Goal: Contribute content: Contribute content

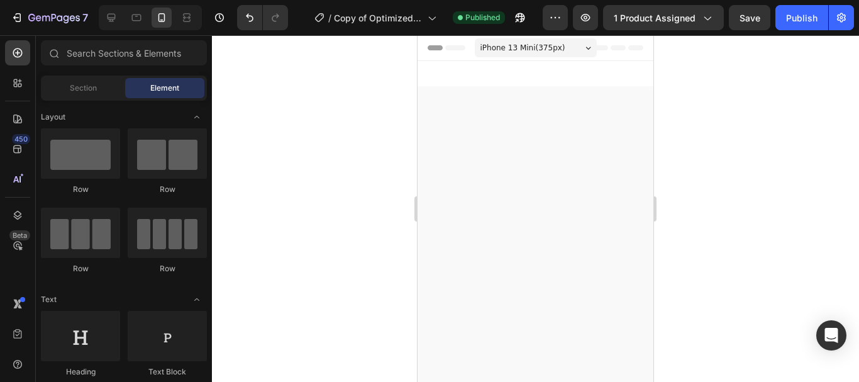
scroll to position [1865, 0]
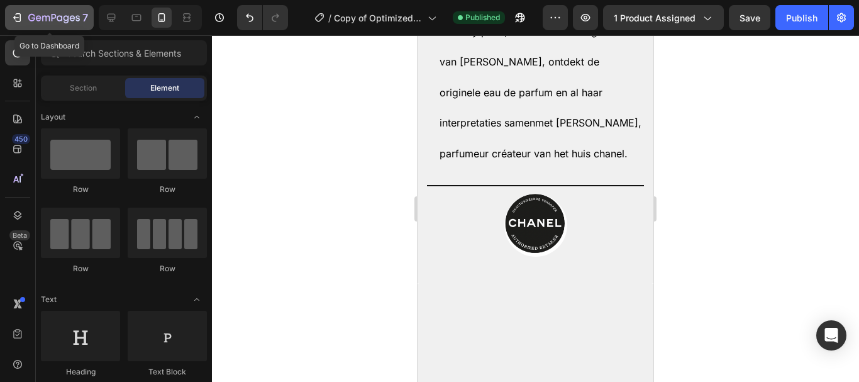
click at [23, 21] on icon "button" at bounding box center [17, 17] width 13 height 13
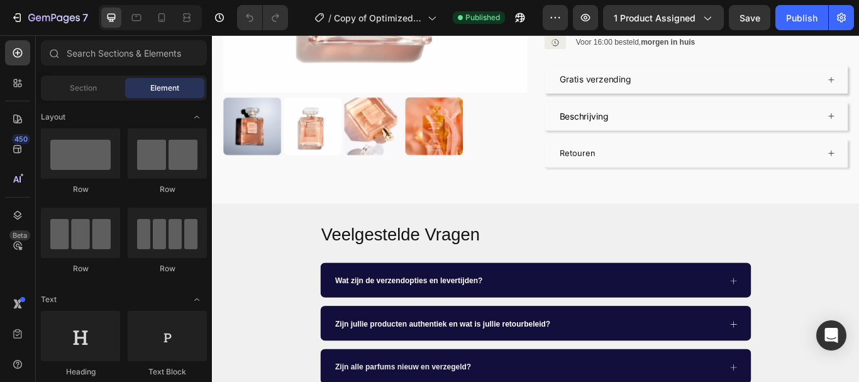
scroll to position [374, 0]
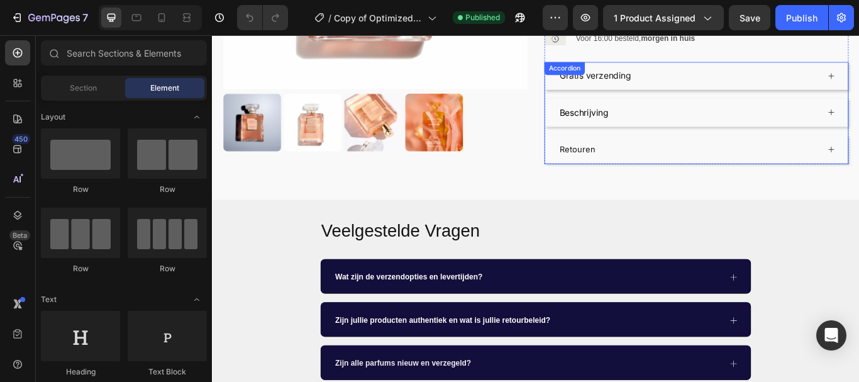
click at [859, 113] on div "Beschrijving" at bounding box center [777, 125] width 354 height 32
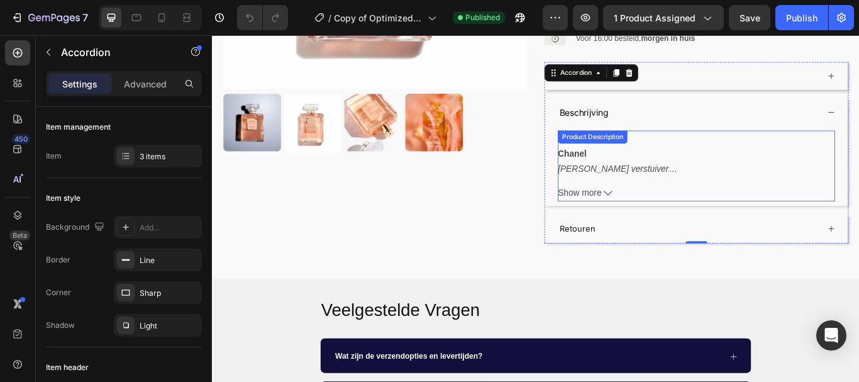
click at [714, 190] on div "[PERSON_NAME] verstuiver [PERSON_NAME] e au de Parfum is geïnspireerd op de bui…" at bounding box center [776, 188] width 323 height 82
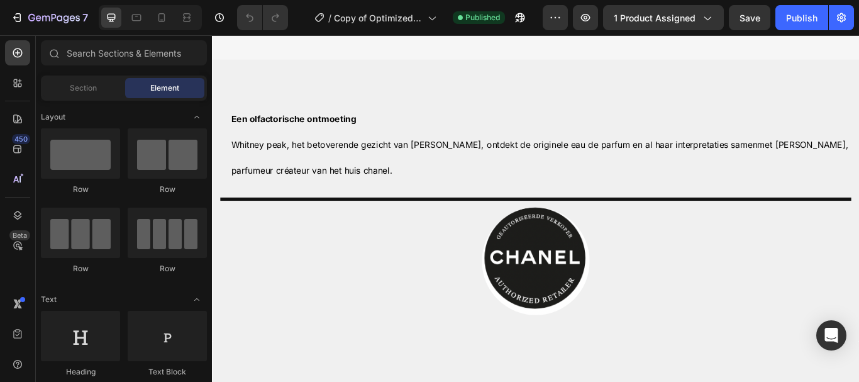
scroll to position [1559, 0]
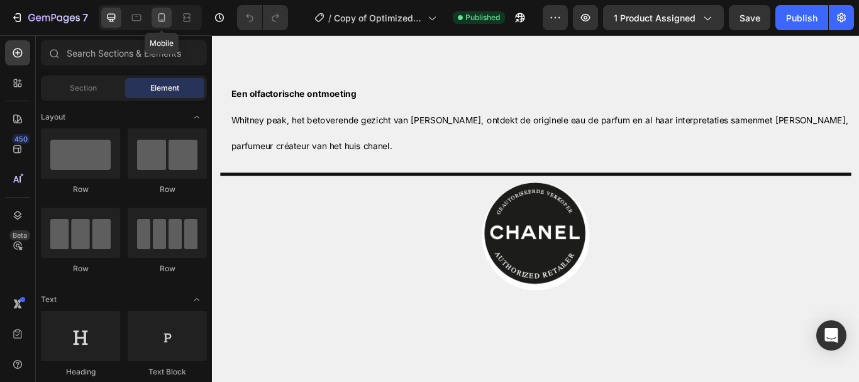
click at [167, 15] on icon at bounding box center [161, 17] width 13 height 13
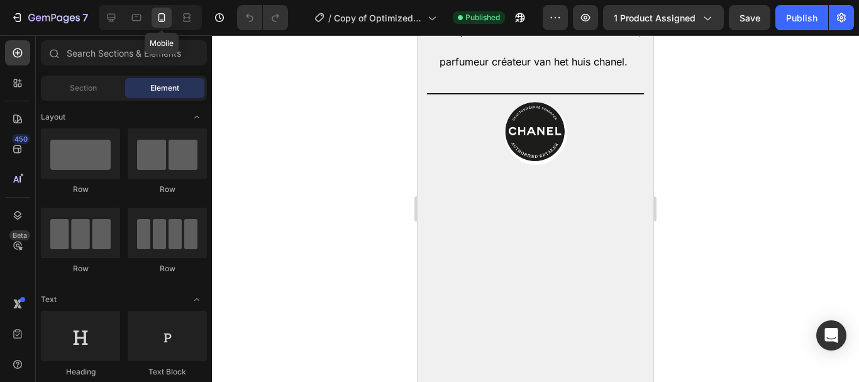
scroll to position [1493, 0]
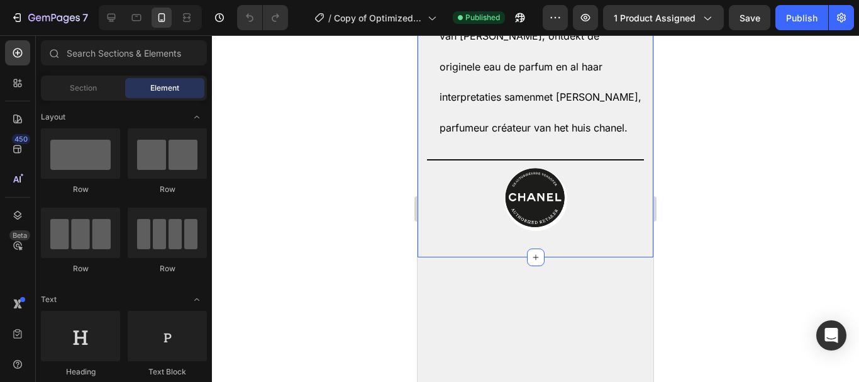
click at [512, 174] on div "Een olfactorische ontmoeting [PERSON_NAME] peak, het betoverende gezicht van [P…" at bounding box center [536, 85] width 236 height 344
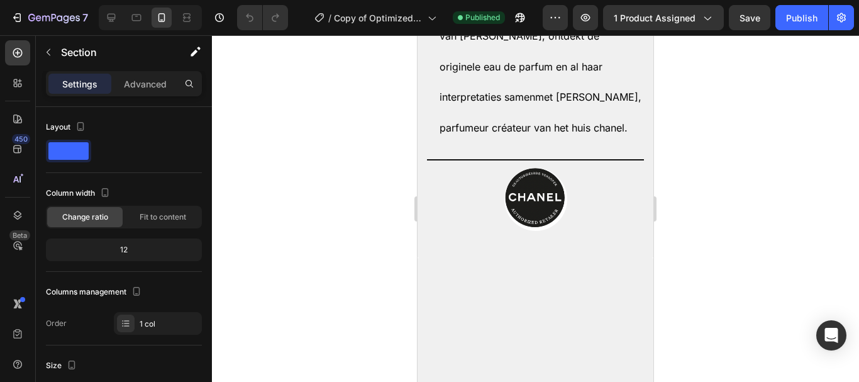
click at [142, 86] on p "Advanced" at bounding box center [145, 83] width 43 height 13
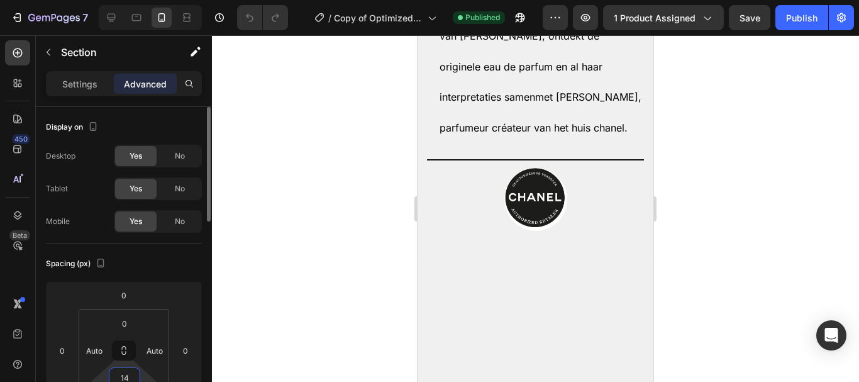
click at [125, 376] on input "14" at bounding box center [124, 377] width 25 height 19
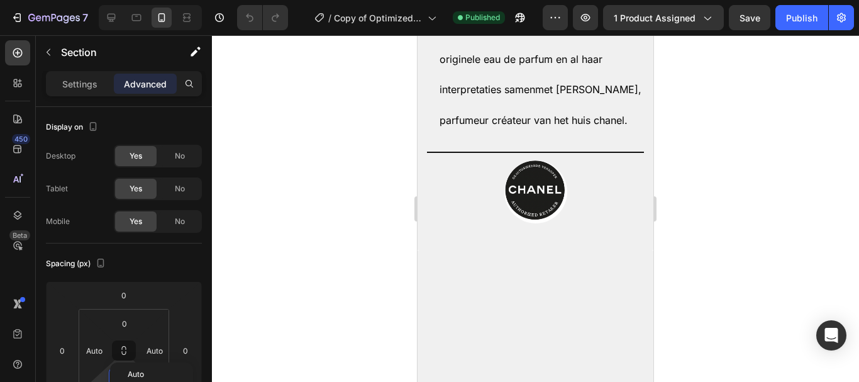
type input "1"
click at [209, 250] on div at bounding box center [207, 262] width 9 height 311
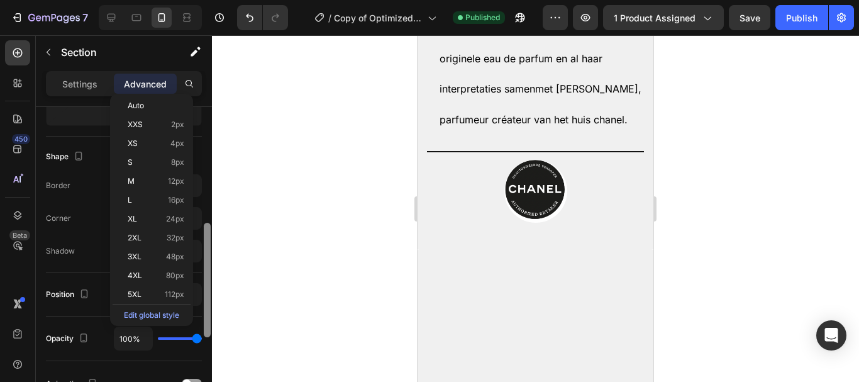
drag, startPoint x: 209, startPoint y: 249, endPoint x: 209, endPoint y: 241, distance: 8.2
click at [209, 241] on div at bounding box center [207, 280] width 7 height 115
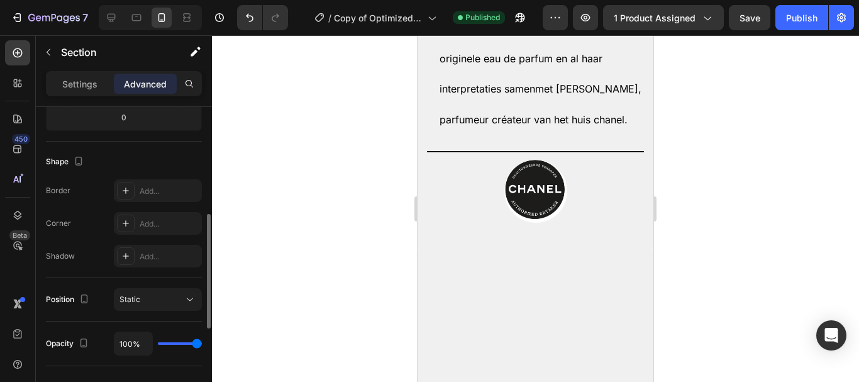
click at [267, 233] on div at bounding box center [535, 208] width 647 height 347
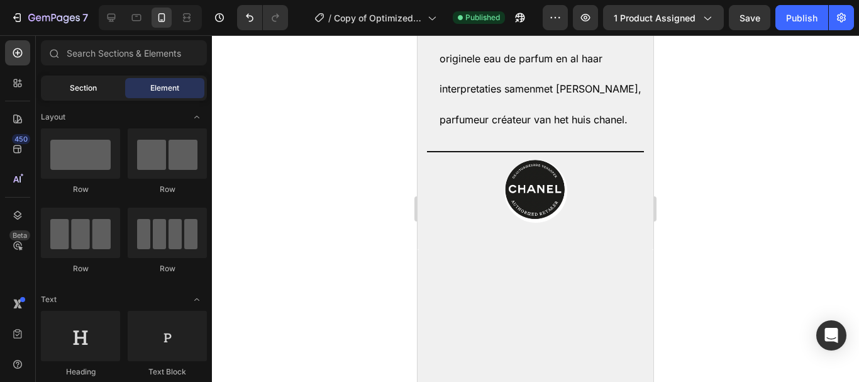
click at [84, 91] on span "Section" at bounding box center [83, 87] width 27 height 11
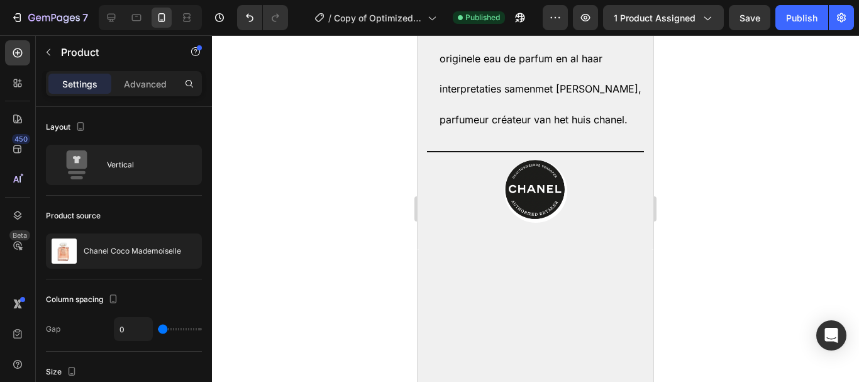
click at [155, 81] on p "Advanced" at bounding box center [145, 83] width 43 height 13
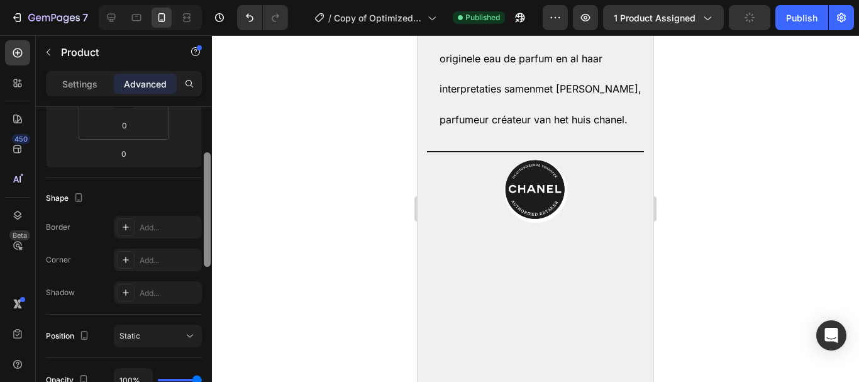
scroll to position [266, 0]
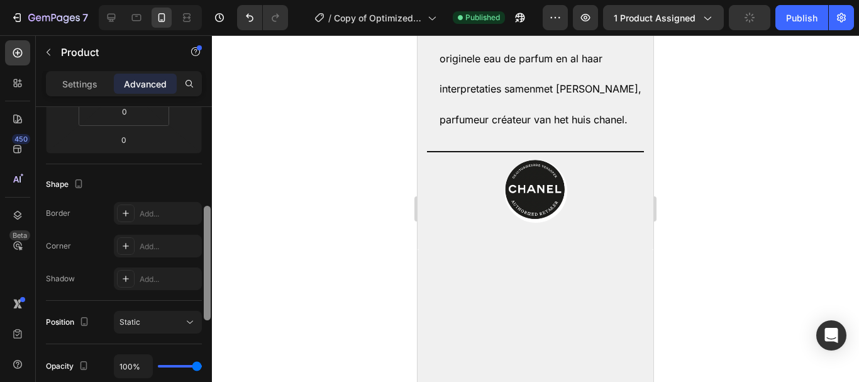
drag, startPoint x: 208, startPoint y: 174, endPoint x: 205, endPoint y: 271, distance: 96.9
click at [205, 271] on div at bounding box center [207, 263] width 7 height 115
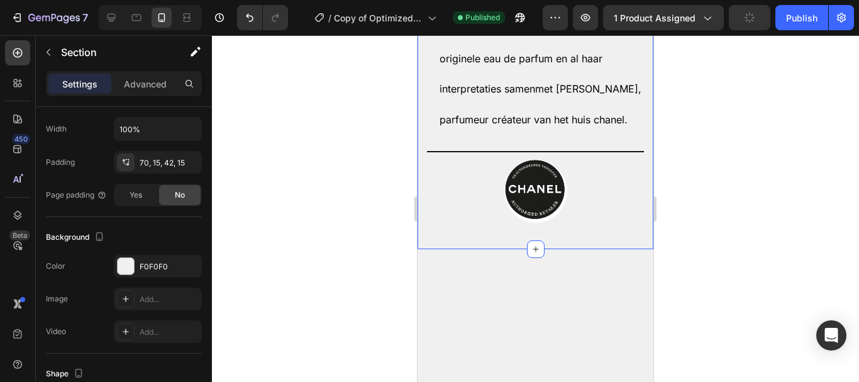
click at [447, 162] on div "Een olfactorische ontmoeting [PERSON_NAME] peak, het betoverende gezicht van [P…" at bounding box center [536, 77] width 236 height 344
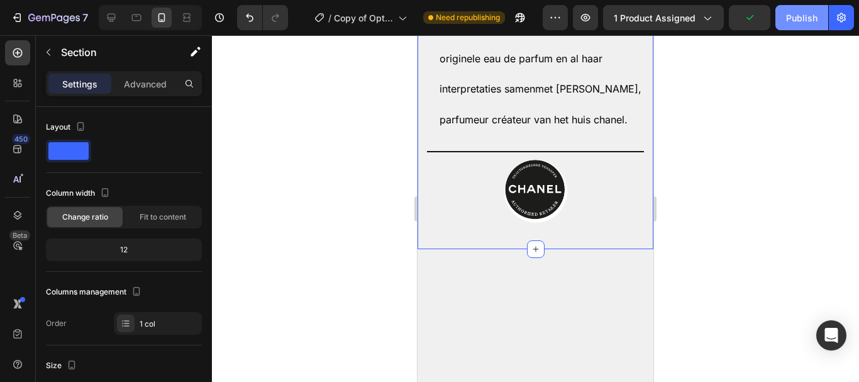
click at [795, 20] on div "Publish" at bounding box center [802, 17] width 31 height 13
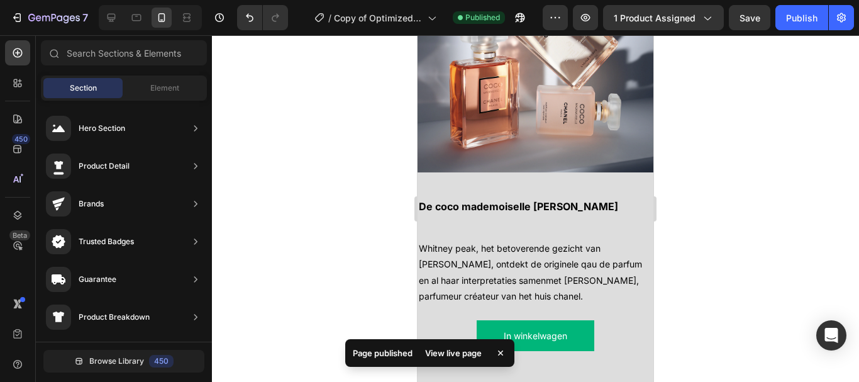
scroll to position [1115, 0]
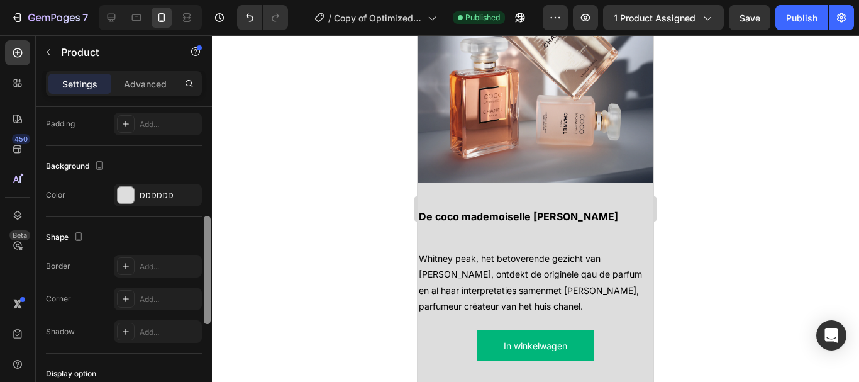
click at [204, 233] on div at bounding box center [207, 262] width 9 height 311
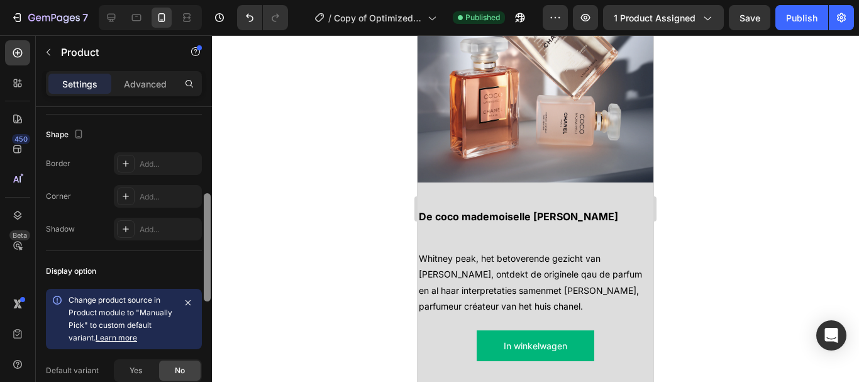
scroll to position [445, 0]
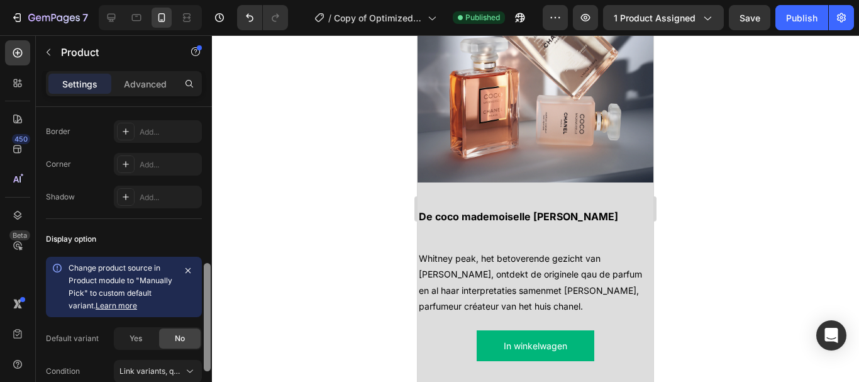
drag, startPoint x: 204, startPoint y: 233, endPoint x: 206, endPoint y: 281, distance: 47.2
click at [206, 281] on div at bounding box center [207, 317] width 7 height 108
click at [142, 87] on p "Advanced" at bounding box center [145, 83] width 43 height 13
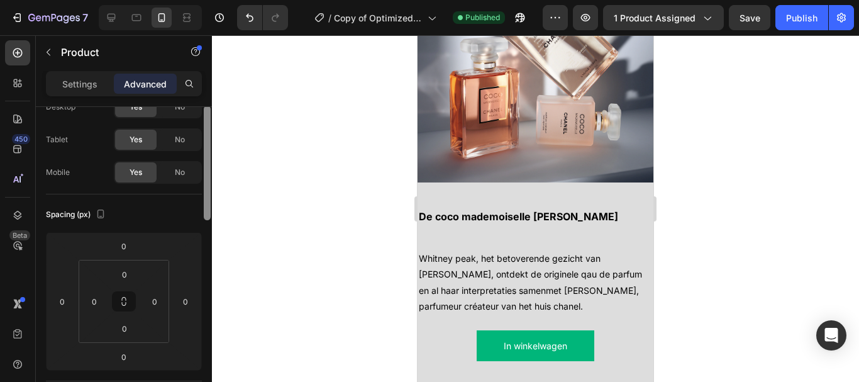
scroll to position [74, 0]
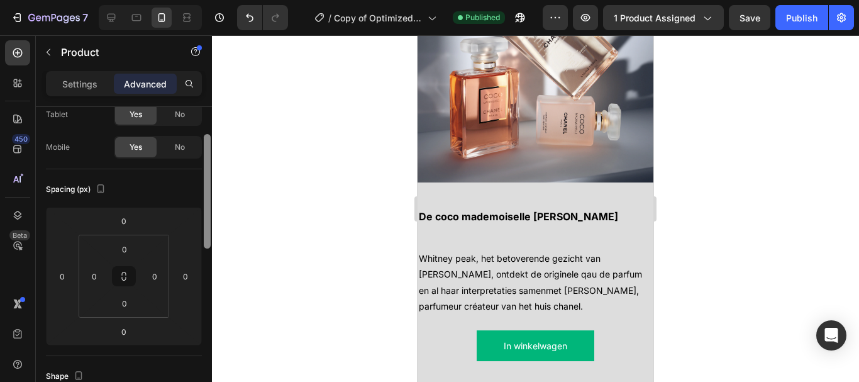
drag, startPoint x: 210, startPoint y: 283, endPoint x: 210, endPoint y: 145, distance: 137.8
click at [210, 145] on div at bounding box center [207, 191] width 7 height 115
click at [443, 182] on img at bounding box center [536, 63] width 236 height 237
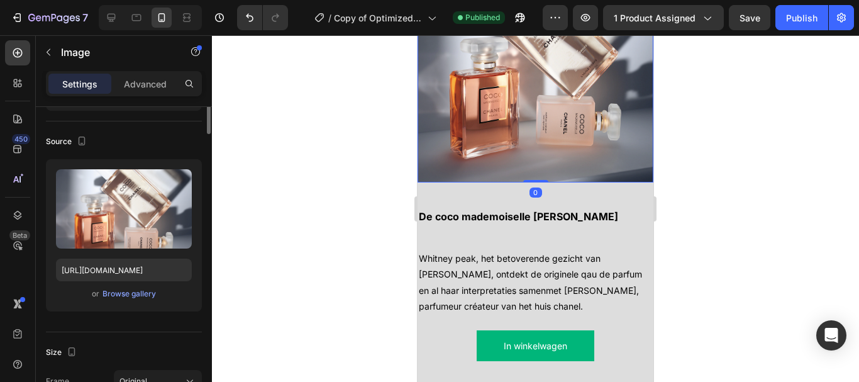
scroll to position [0, 0]
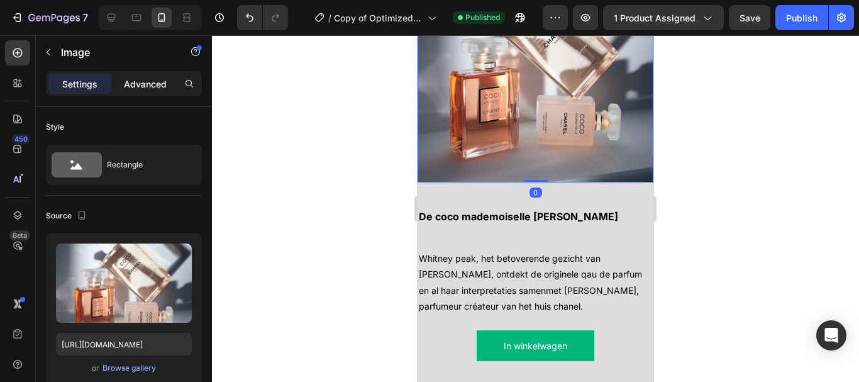
click at [159, 88] on p "Advanced" at bounding box center [145, 83] width 43 height 13
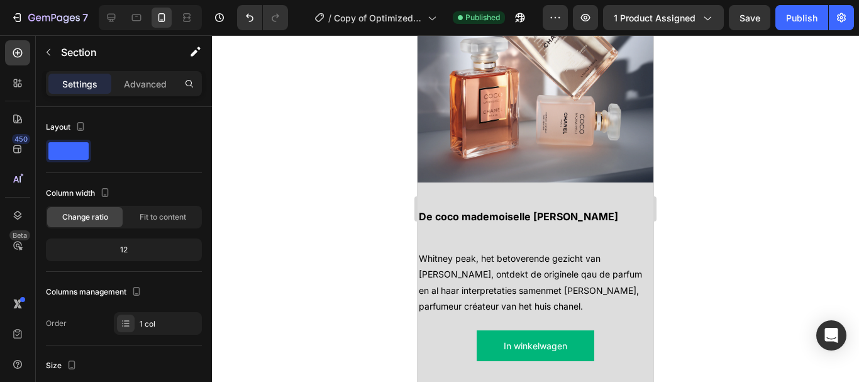
click at [126, 91] on div "Advanced" at bounding box center [145, 84] width 63 height 20
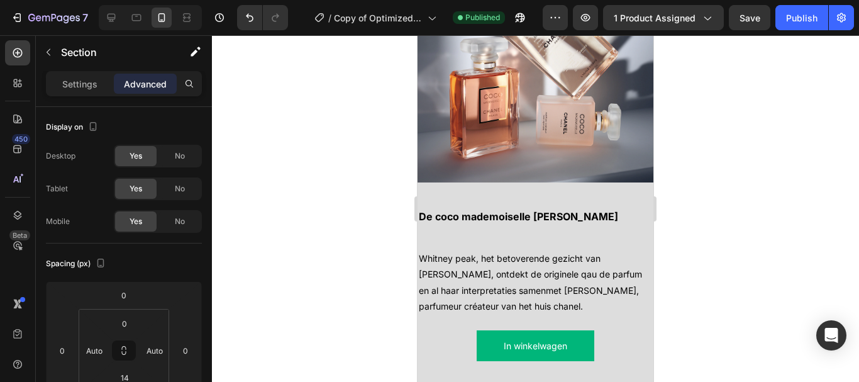
click at [212, 257] on div at bounding box center [535, 208] width 647 height 347
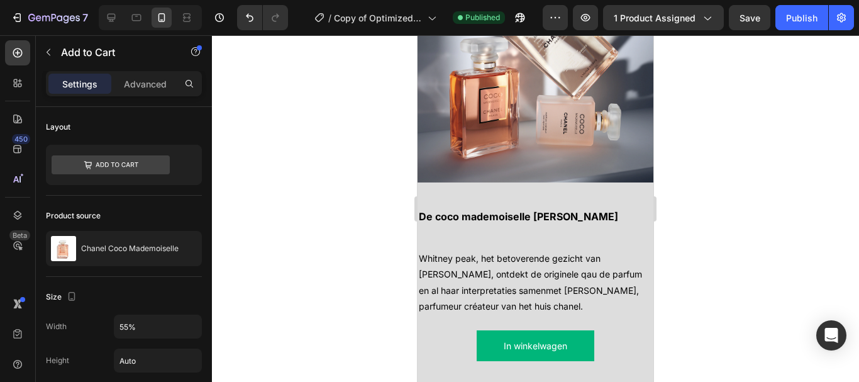
click at [155, 86] on p "Advanced" at bounding box center [145, 83] width 43 height 13
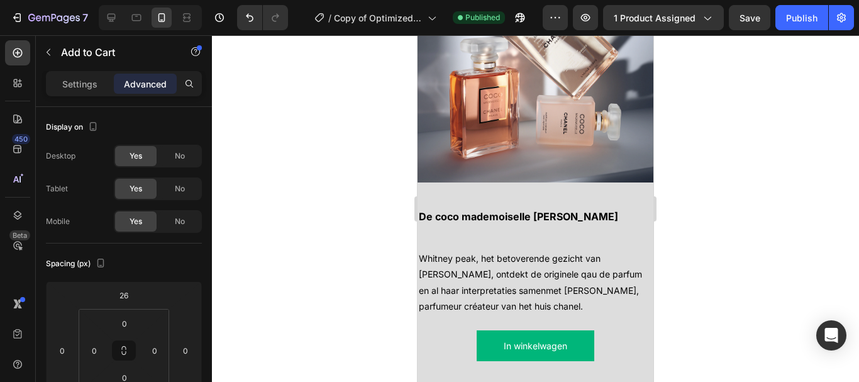
click at [389, 164] on div at bounding box center [535, 208] width 647 height 347
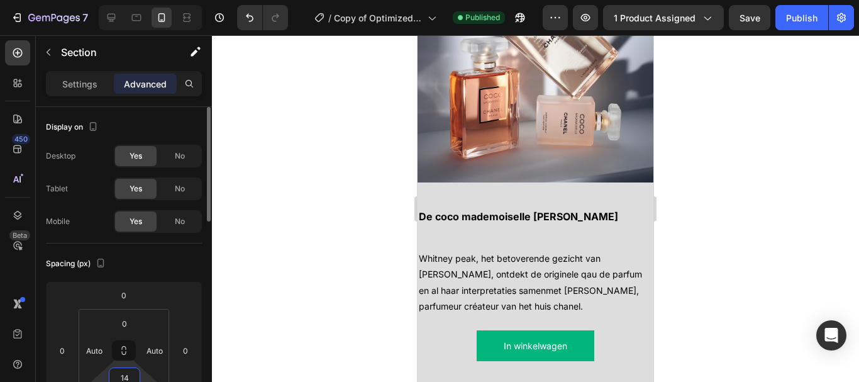
click at [116, 369] on input "14" at bounding box center [124, 377] width 25 height 19
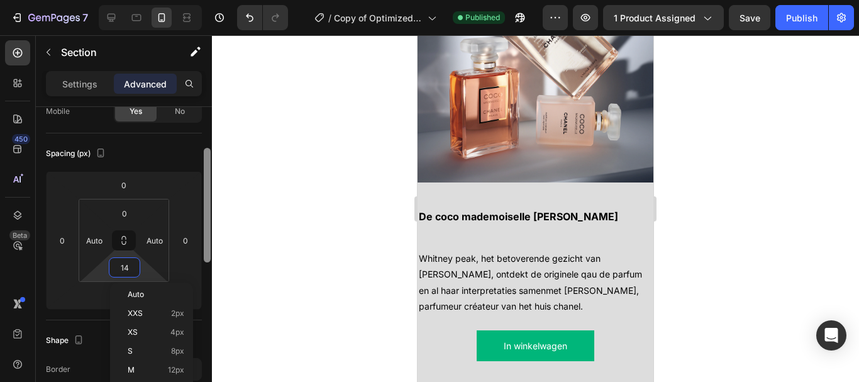
drag, startPoint x: 206, startPoint y: 208, endPoint x: 221, endPoint y: 252, distance: 46.2
click at [221, 0] on div "7 Version history / Copy of Optimized PDP Published Preview 1 product assigned …" at bounding box center [429, 0] width 859 height 0
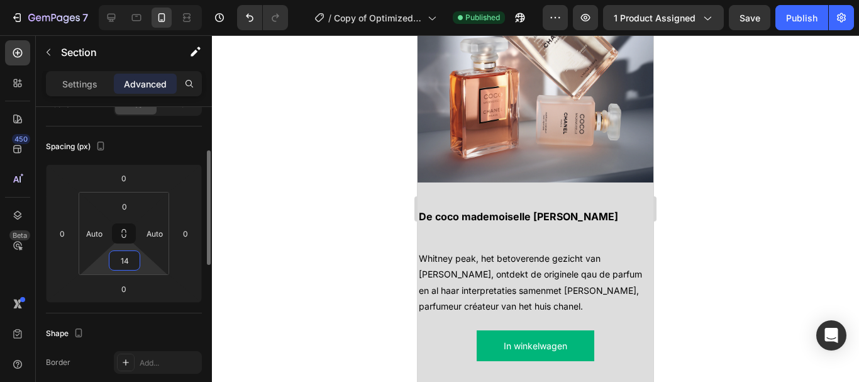
click at [131, 260] on input "14" at bounding box center [124, 260] width 25 height 19
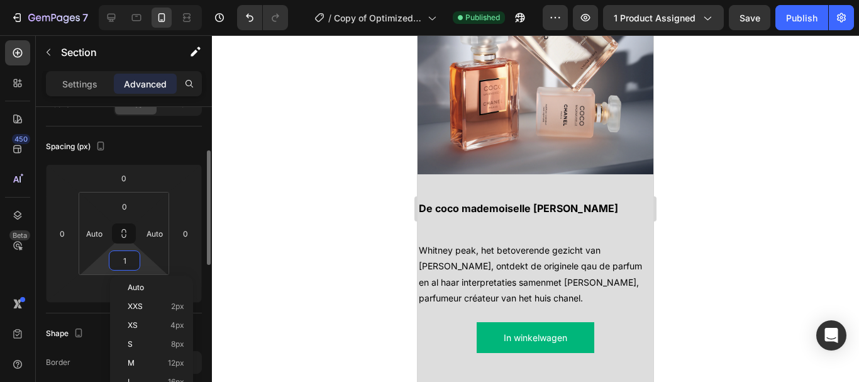
type input "0"
click at [294, 223] on div at bounding box center [535, 208] width 647 height 347
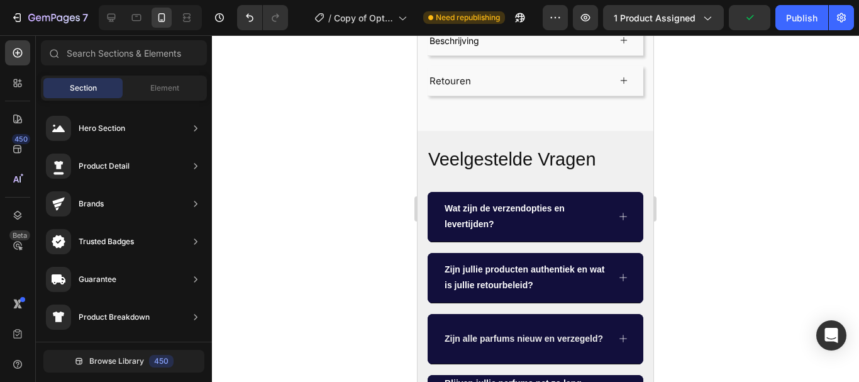
scroll to position [680, 0]
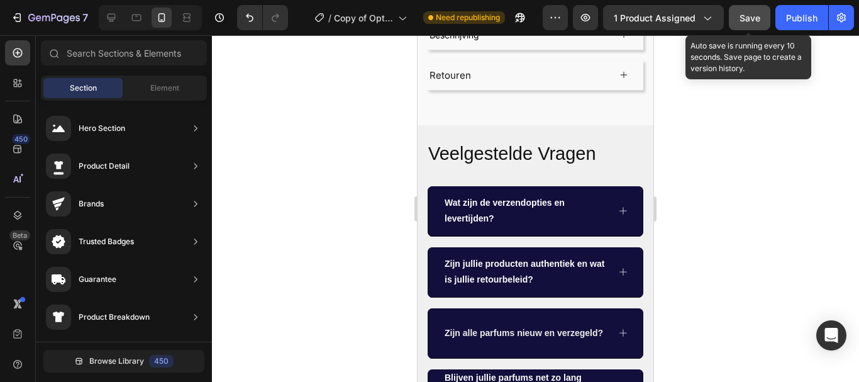
click at [753, 18] on span "Save" at bounding box center [750, 18] width 21 height 11
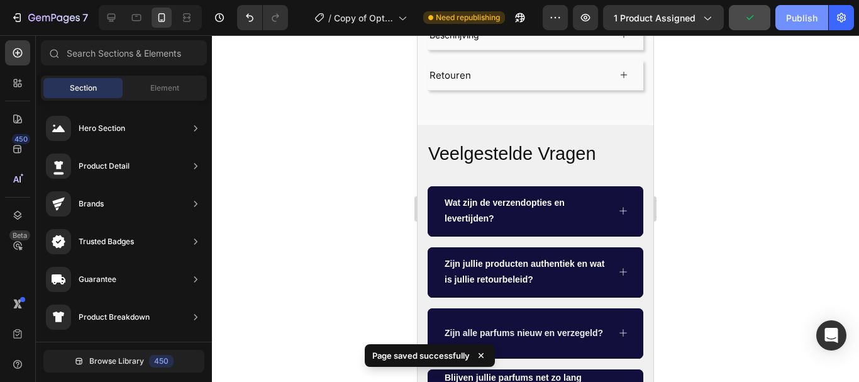
click at [791, 16] on div "Publish" at bounding box center [802, 17] width 31 height 13
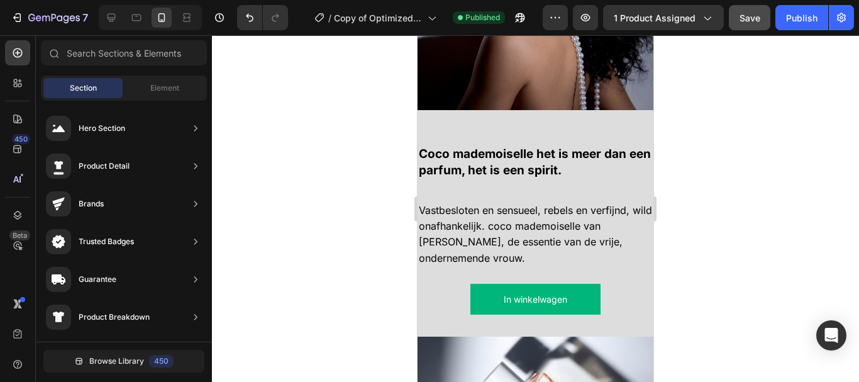
scroll to position [1243, 0]
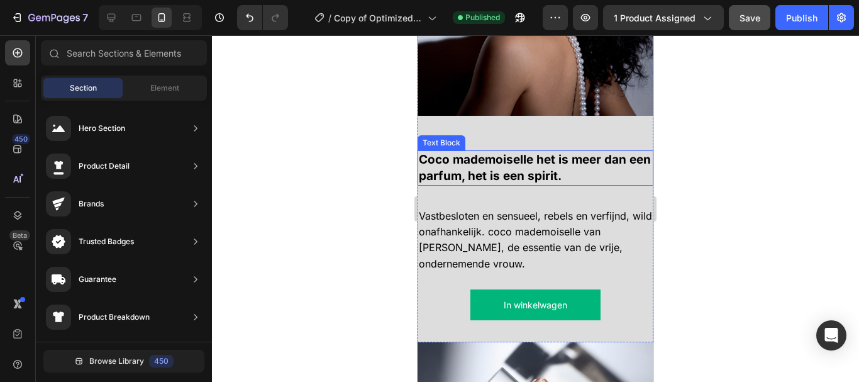
click at [507, 152] on strong "Coco mademoiselle het is meer dan een parfum, het is een spirit." at bounding box center [535, 167] width 232 height 31
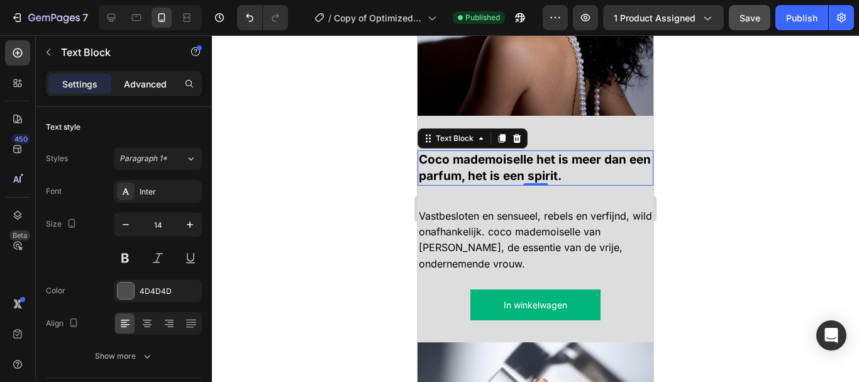
click at [153, 91] on div "Advanced" at bounding box center [145, 84] width 63 height 20
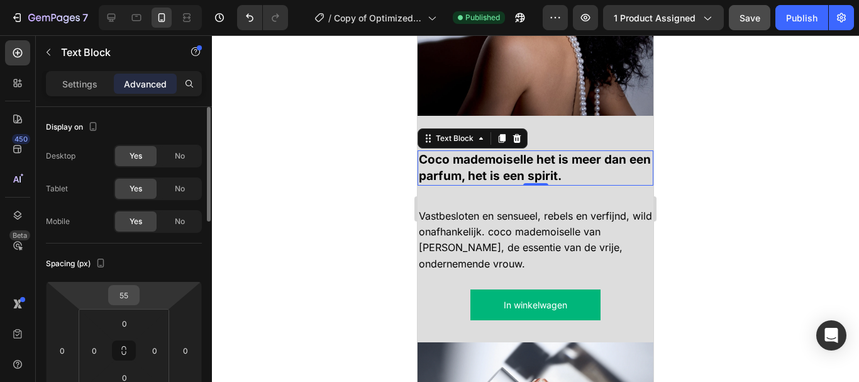
click at [126, 299] on input "55" at bounding box center [123, 295] width 25 height 19
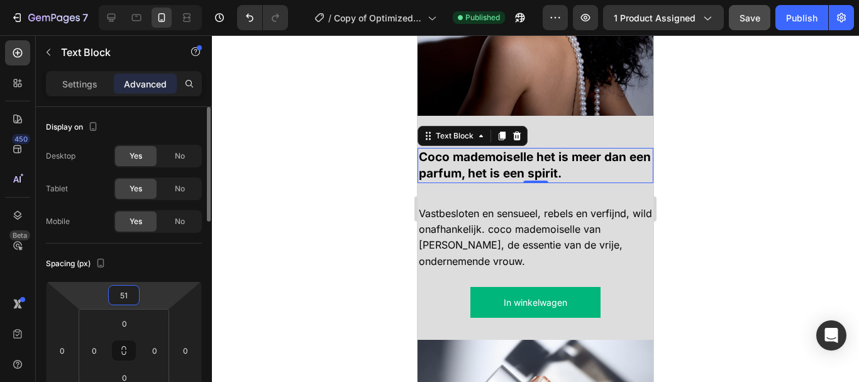
type input "50"
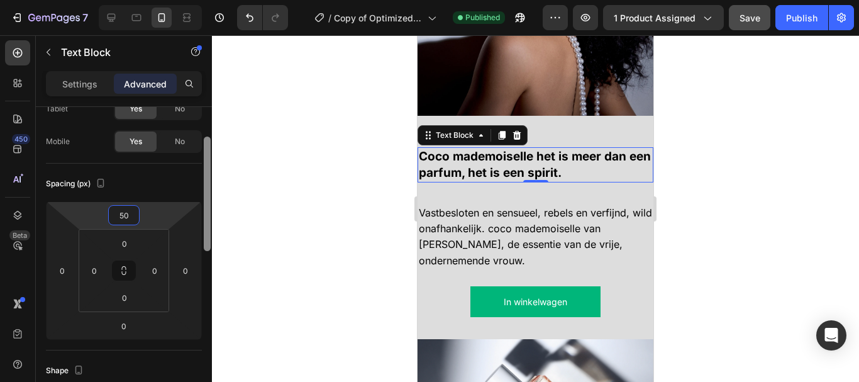
scroll to position [81, 0]
drag, startPoint x: 206, startPoint y: 176, endPoint x: 206, endPoint y: 206, distance: 30.2
click at [206, 206] on div at bounding box center [207, 192] width 7 height 115
click at [206, 206] on div at bounding box center [207, 194] width 7 height 115
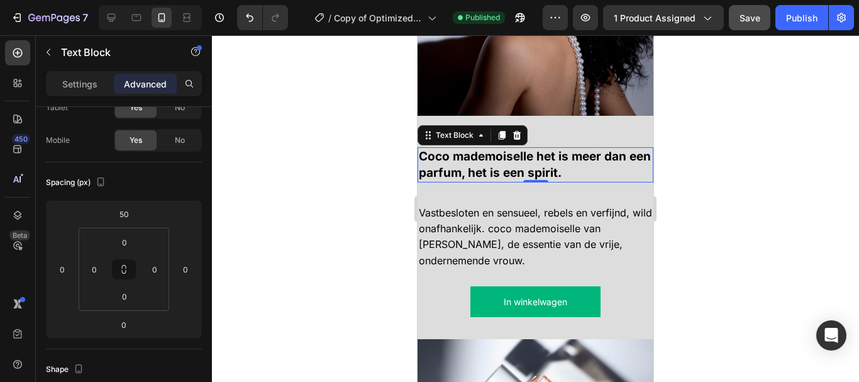
click at [228, 208] on div at bounding box center [535, 208] width 647 height 347
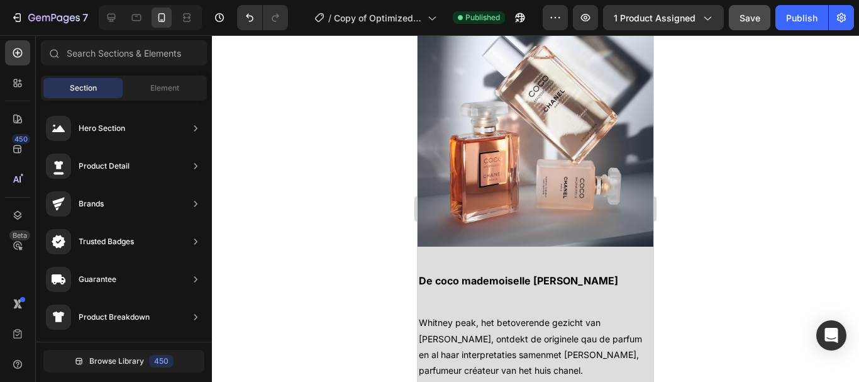
scroll to position [1575, 0]
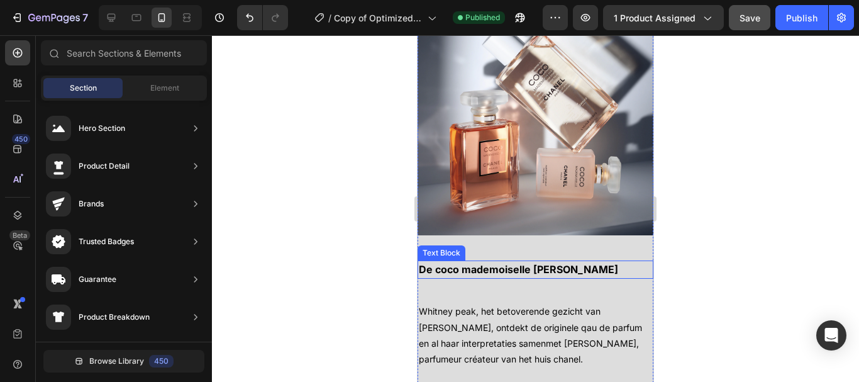
click at [568, 262] on p "De coco mademoiselle [PERSON_NAME]" at bounding box center [535, 270] width 233 height 16
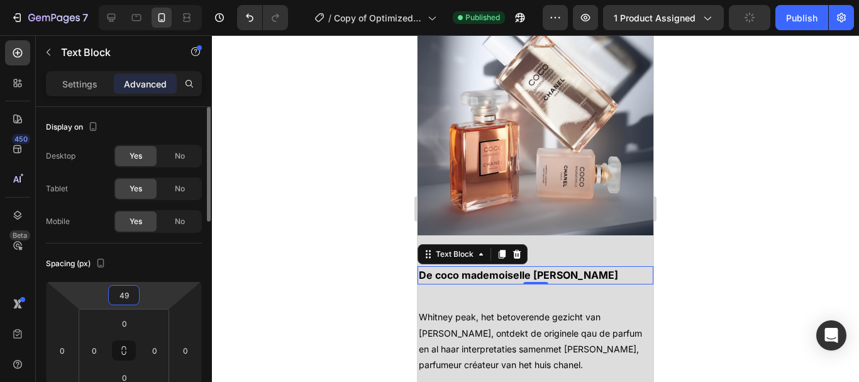
type input "50"
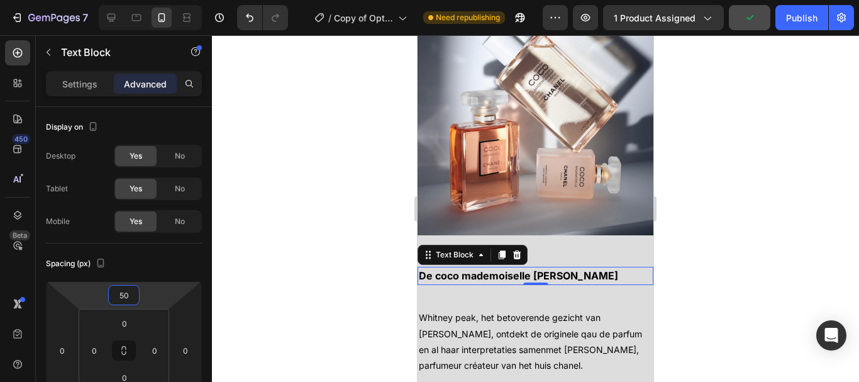
click at [254, 248] on div at bounding box center [535, 208] width 647 height 347
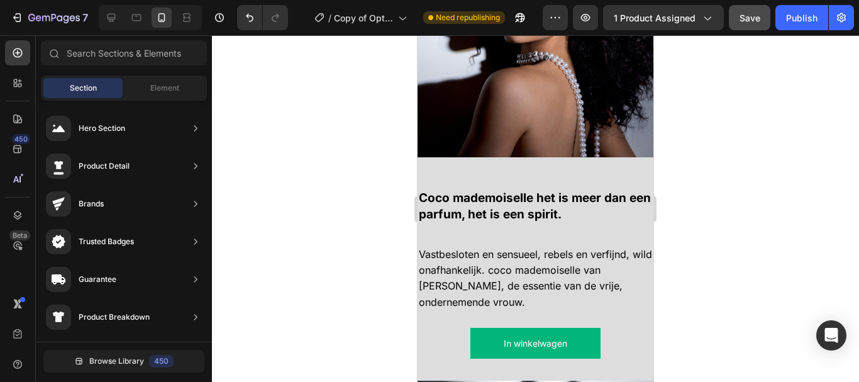
scroll to position [1207, 0]
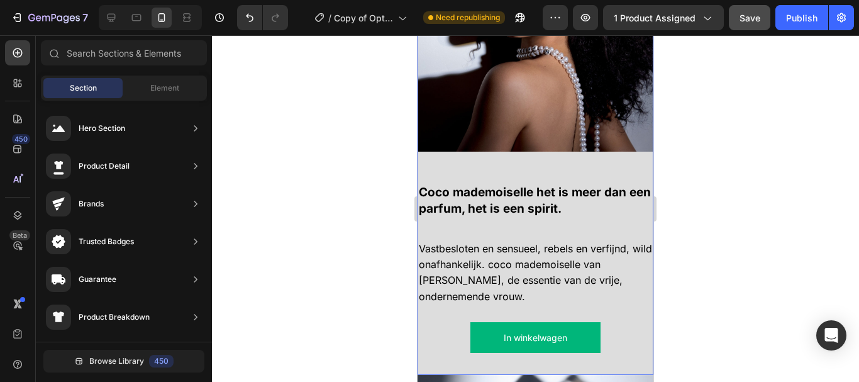
click at [456, 229] on div "Coco mademoiselle het is meer dan een parfum, het is een spirit. Text Block Vas…" at bounding box center [536, 263] width 236 height 223
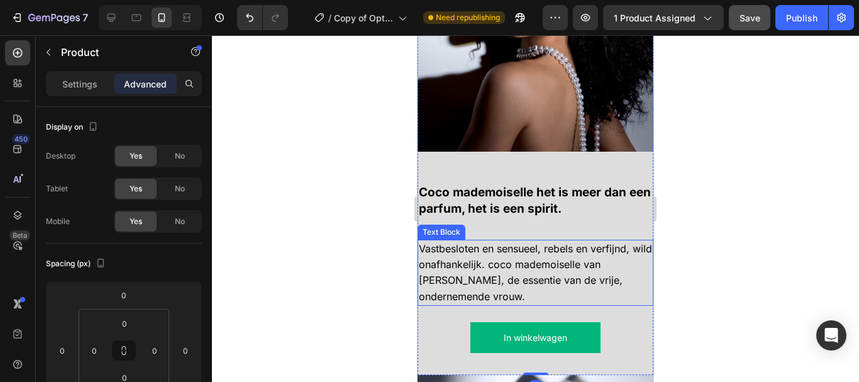
click at [449, 255] on span "Vastbesloten en sensueel, rebels en verfijnd, wild onafhankelijk. coco mademois…" at bounding box center [535, 272] width 233 height 60
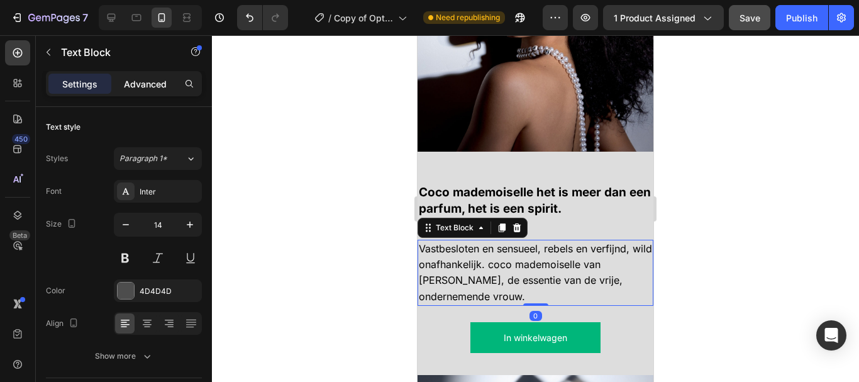
click at [132, 86] on p "Advanced" at bounding box center [145, 83] width 43 height 13
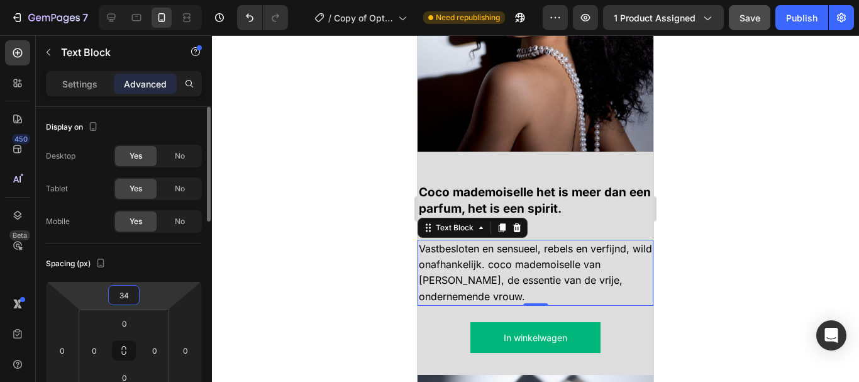
click at [130, 289] on input "34" at bounding box center [123, 295] width 25 height 19
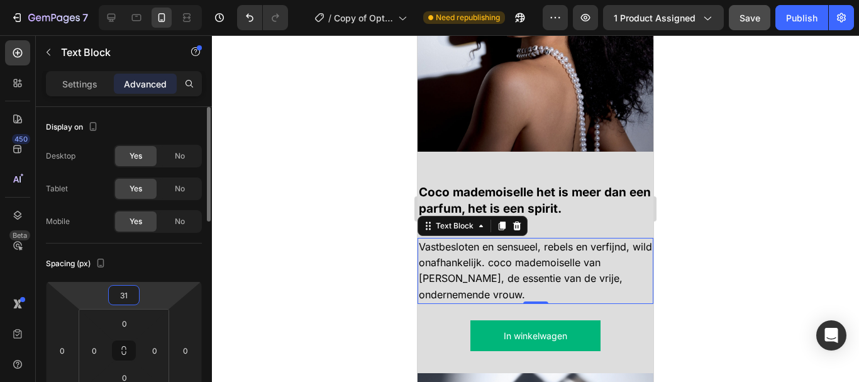
type input "30"
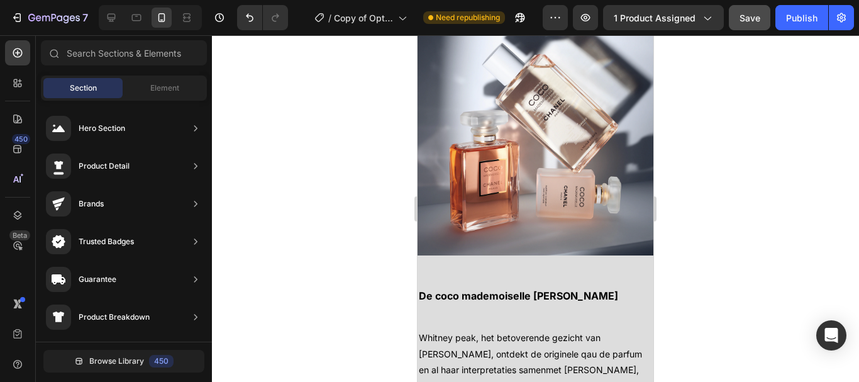
scroll to position [1629, 0]
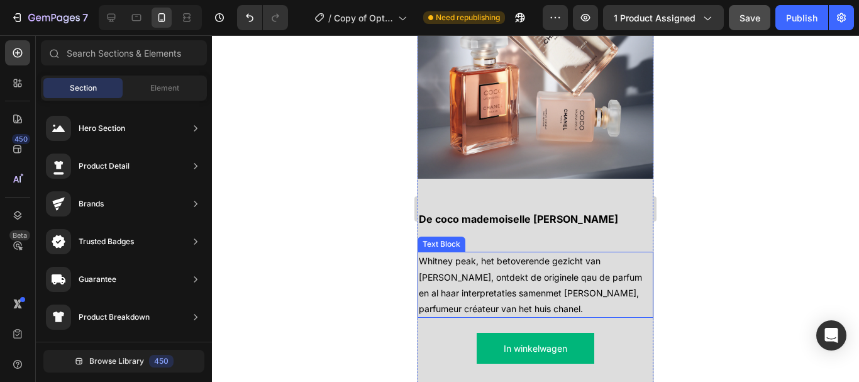
click at [556, 283] on span "Whitney peak, het betoverende gezicht van [PERSON_NAME], ontdekt de originele q…" at bounding box center [530, 284] width 223 height 59
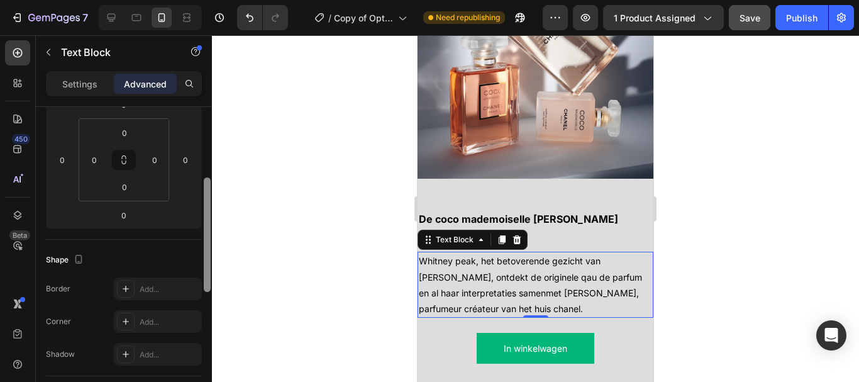
scroll to position [155, 0]
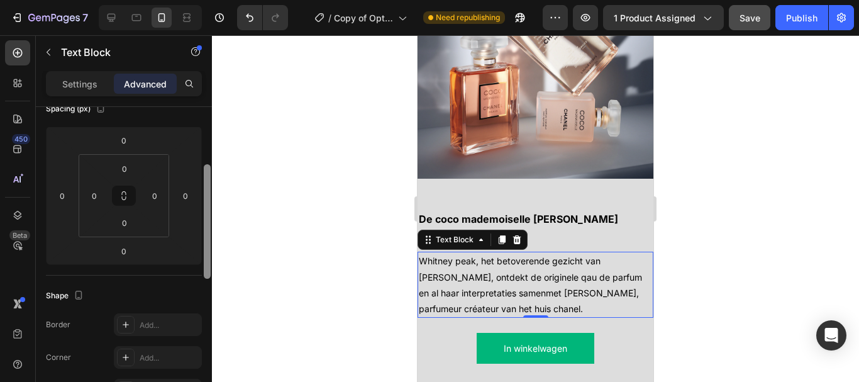
drag, startPoint x: 205, startPoint y: 259, endPoint x: 207, endPoint y: 201, distance: 57.9
click at [207, 201] on div at bounding box center [207, 221] width 7 height 115
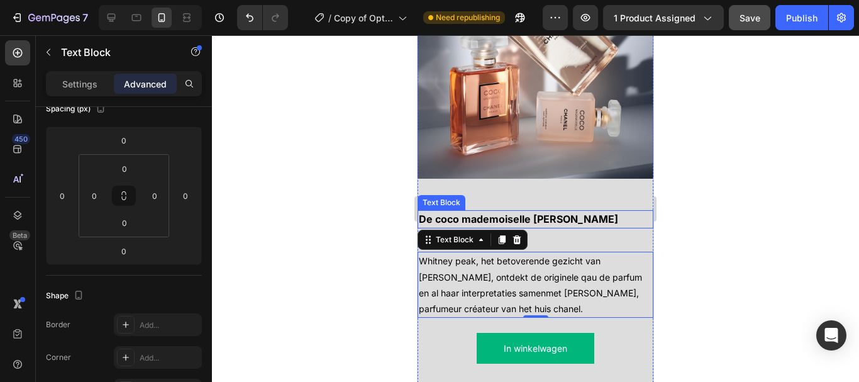
click at [444, 213] on span "De coco mademoiselle [PERSON_NAME]" at bounding box center [518, 219] width 199 height 13
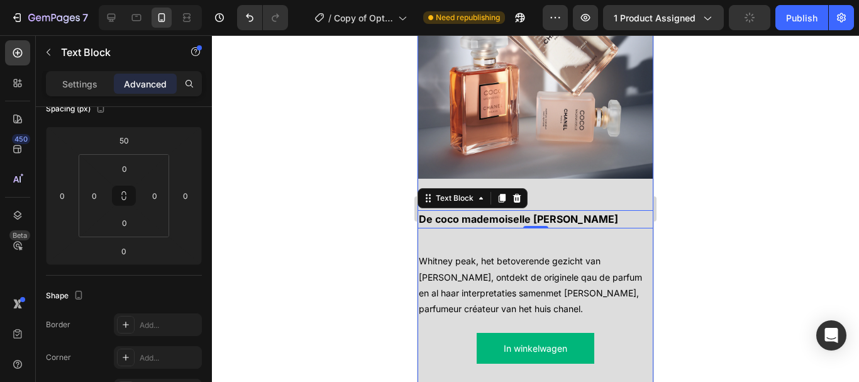
click at [436, 230] on div "De coco mademoiselle lijn Text Block 0 Whitney peak, het betoverende gezicht va…" at bounding box center [536, 287] width 236 height 216
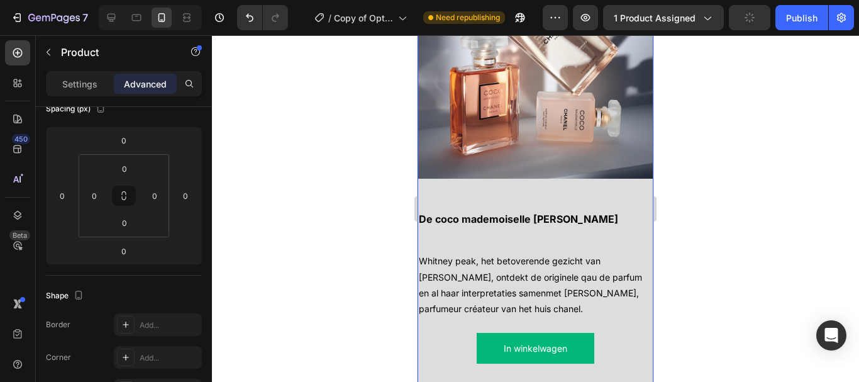
scroll to position [0, 0]
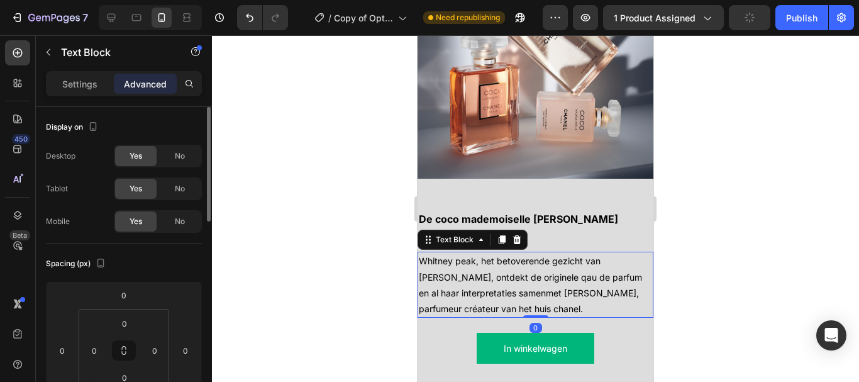
click at [434, 255] on span "Whitney peak, het betoverende gezicht van [PERSON_NAME], ontdekt de originele q…" at bounding box center [530, 284] width 223 height 59
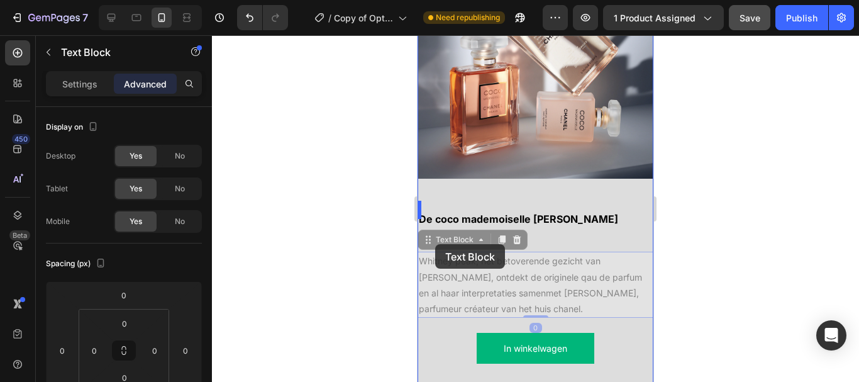
drag, startPoint x: 435, startPoint y: 233, endPoint x: 435, endPoint y: 244, distance: 10.7
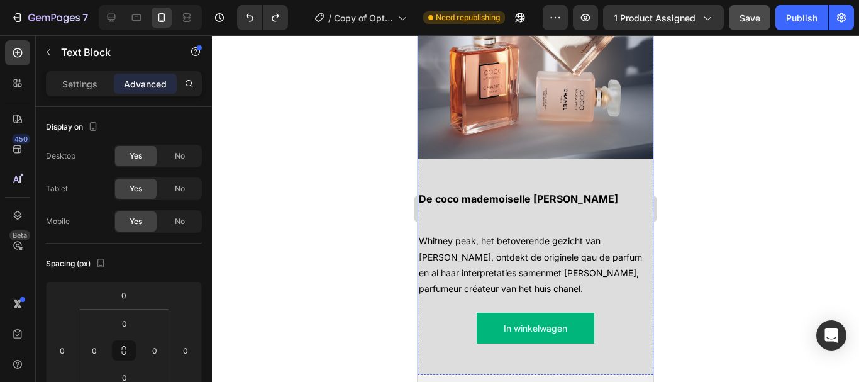
scroll to position [1629, 0]
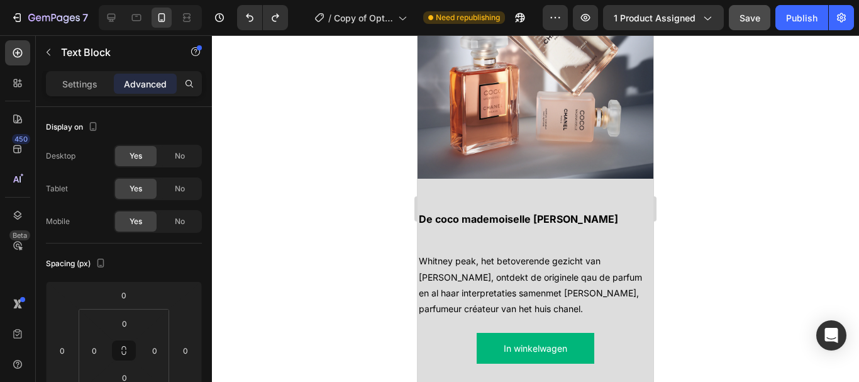
click at [445, 267] on span "Whitney peak, het betoverende gezicht van [PERSON_NAME], ontdekt de originele q…" at bounding box center [530, 284] width 223 height 59
click at [464, 241] on div "De coco mademoiselle lijn Text Block Whitney peak, het betoverende gezicht van …" at bounding box center [536, 287] width 236 height 216
click at [630, 286] on p "Whitney peak, het betoverende gezicht van [PERSON_NAME], ontdekt de originele q…" at bounding box center [535, 285] width 233 height 64
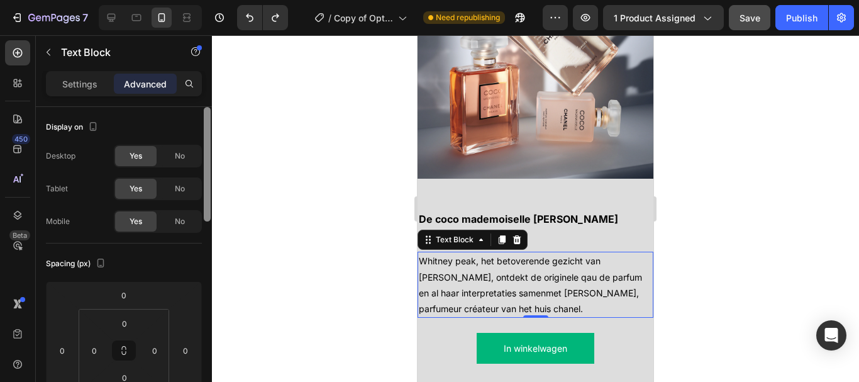
click at [206, 277] on div at bounding box center [207, 262] width 9 height 311
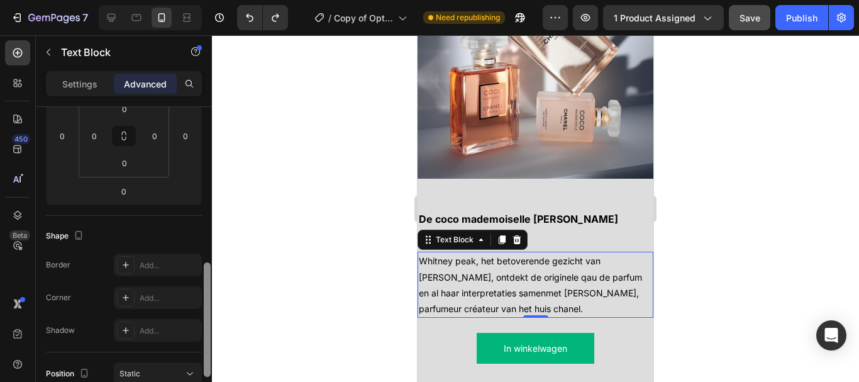
scroll to position [194, 0]
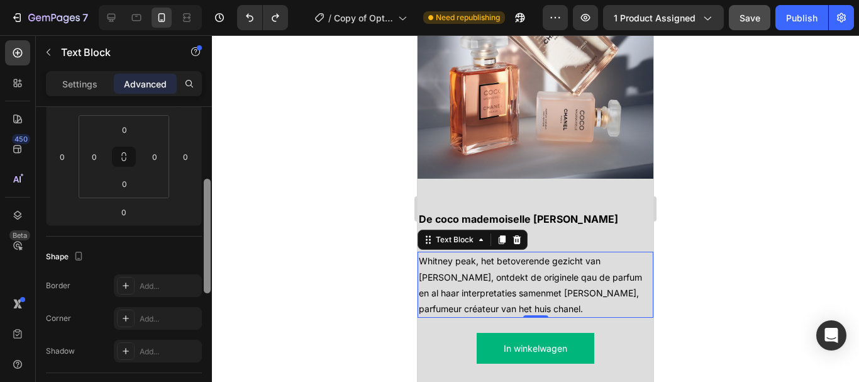
drag, startPoint x: 210, startPoint y: 277, endPoint x: 207, endPoint y: 233, distance: 43.5
click at [207, 233] on div at bounding box center [207, 236] width 7 height 115
click at [102, 99] on div "Settings Advanced" at bounding box center [124, 89] width 176 height 36
click at [99, 86] on div "Settings" at bounding box center [79, 84] width 63 height 20
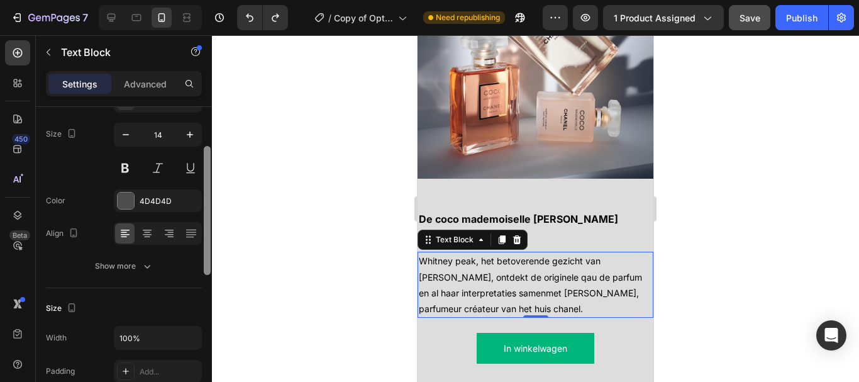
scroll to position [93, 0]
drag, startPoint x: 209, startPoint y: 196, endPoint x: 211, endPoint y: 154, distance: 42.2
click at [211, 154] on div at bounding box center [207, 260] width 9 height 311
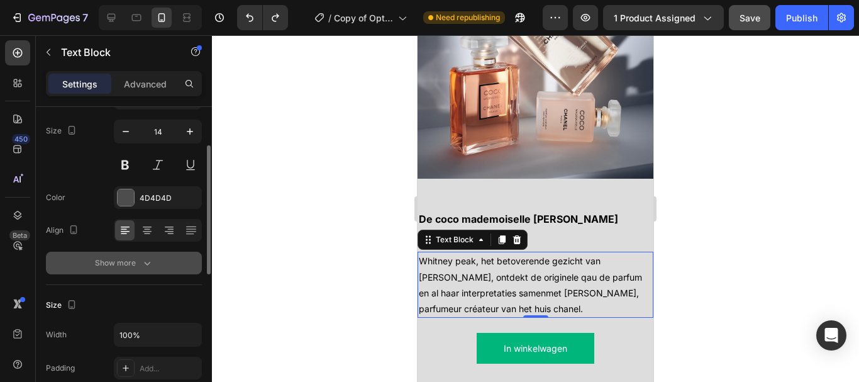
click at [153, 259] on icon "button" at bounding box center [147, 263] width 13 height 13
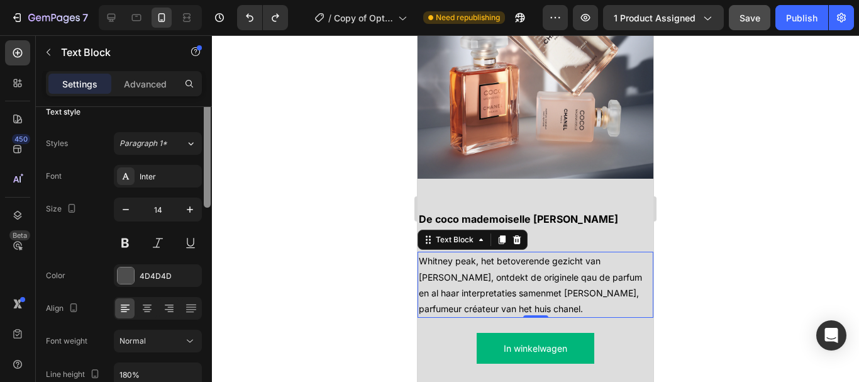
scroll to position [0, 0]
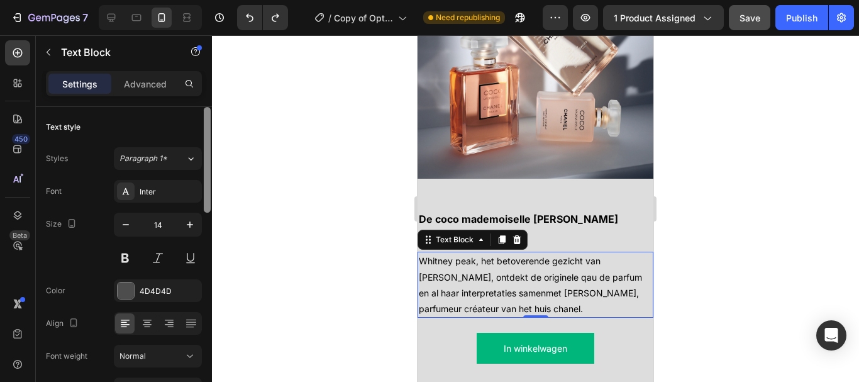
drag, startPoint x: 205, startPoint y: 218, endPoint x: 208, endPoint y: 157, distance: 61.1
click at [208, 157] on div at bounding box center [207, 160] width 7 height 106
click at [139, 79] on p "Advanced" at bounding box center [145, 83] width 43 height 13
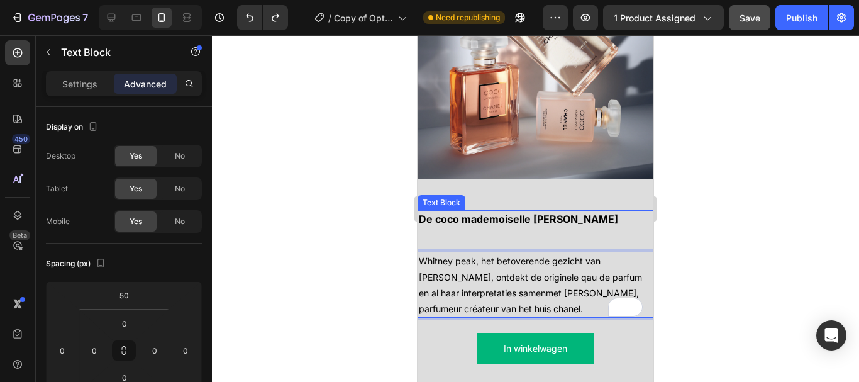
click at [553, 211] on p "De coco mademoiselle [PERSON_NAME]" at bounding box center [535, 219] width 233 height 16
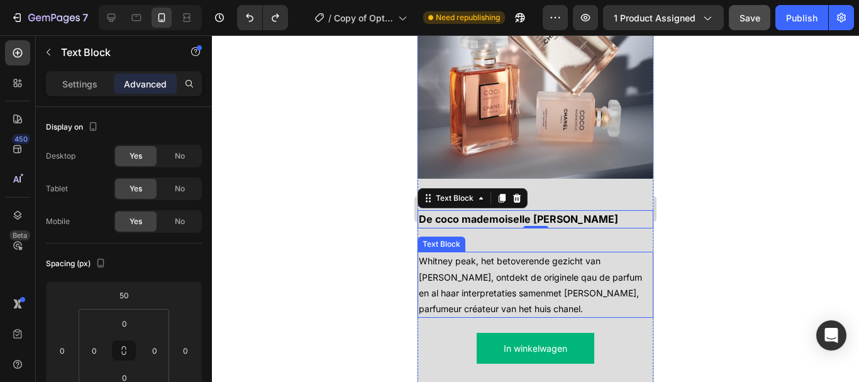
click at [521, 257] on span "Whitney peak, het betoverende gezicht van [PERSON_NAME], ontdekt de originele q…" at bounding box center [530, 284] width 223 height 59
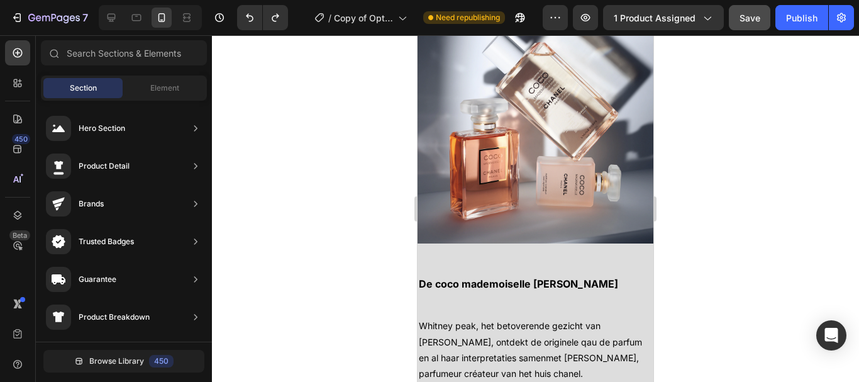
scroll to position [1598, 0]
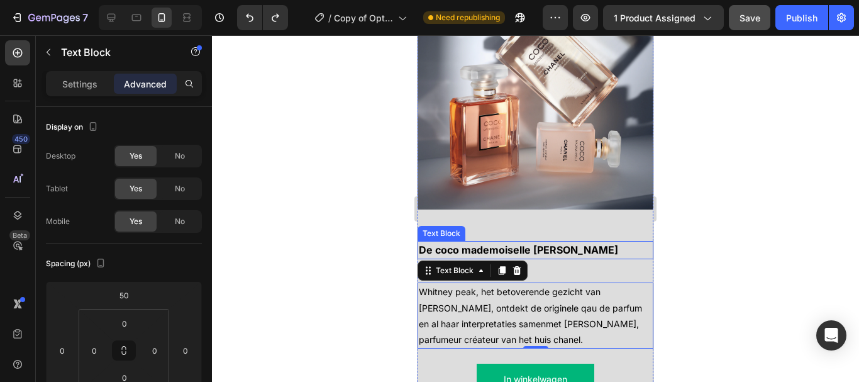
click at [537, 244] on span "De coco mademoiselle [PERSON_NAME]" at bounding box center [518, 250] width 199 height 13
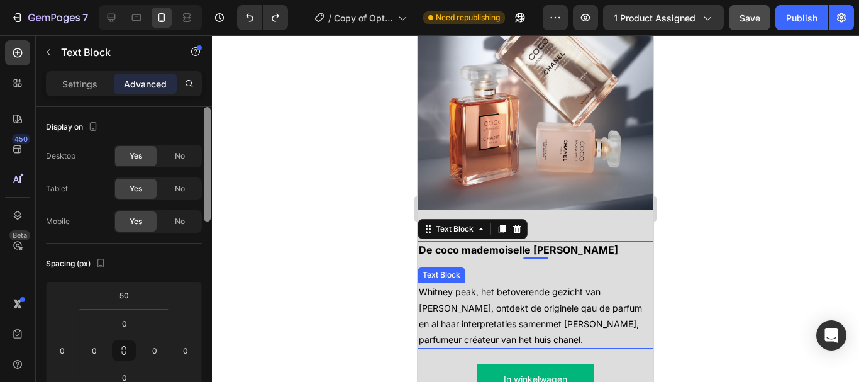
click at [210, 283] on div at bounding box center [207, 262] width 9 height 311
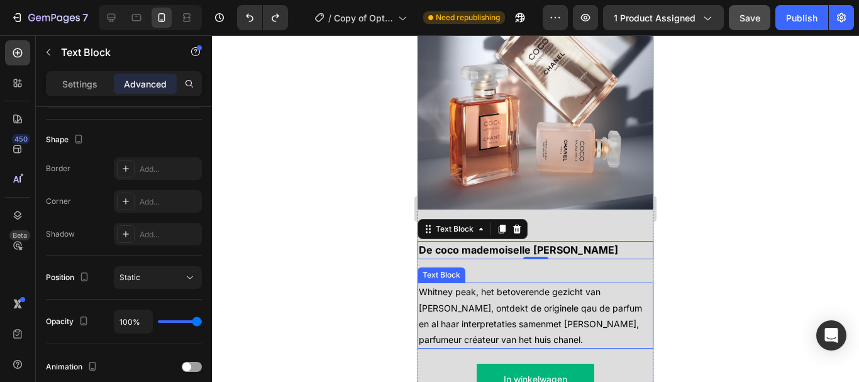
drag, startPoint x: 213, startPoint y: 283, endPoint x: 223, endPoint y: 249, distance: 34.7
click at [223, 249] on div at bounding box center [535, 208] width 647 height 347
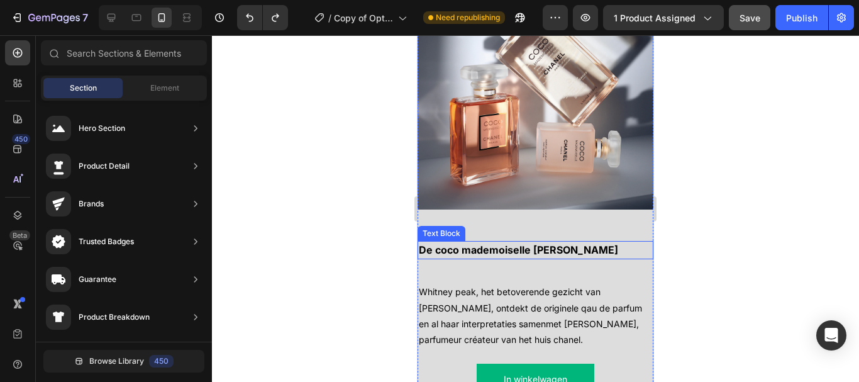
click at [517, 244] on span "De coco mademoiselle [PERSON_NAME]" at bounding box center [518, 250] width 199 height 13
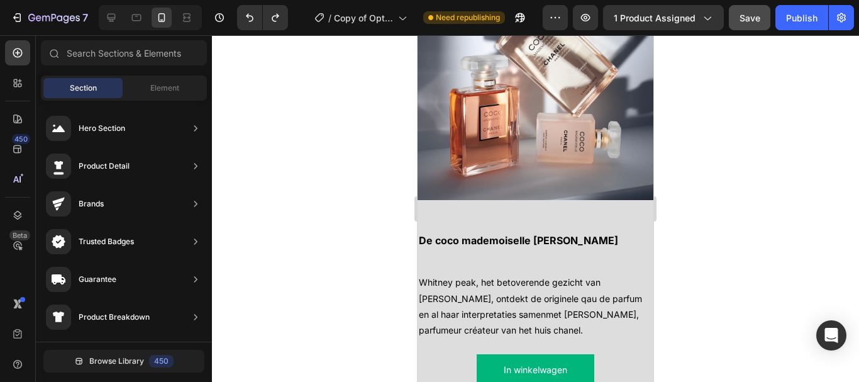
scroll to position [1407, 0]
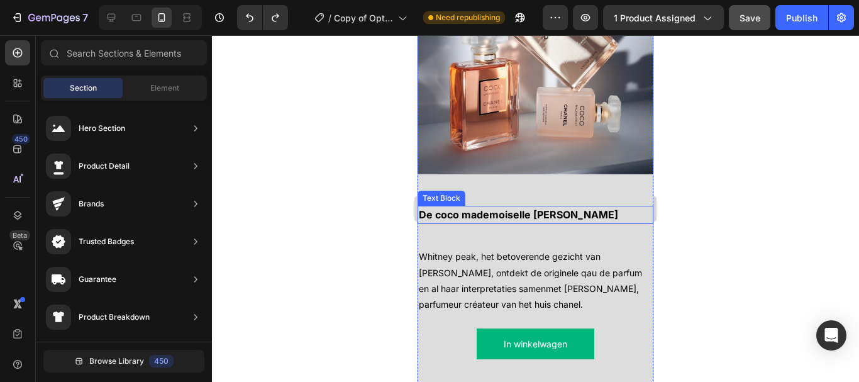
click at [525, 208] on span "De coco mademoiselle [PERSON_NAME]" at bounding box center [518, 214] width 199 height 13
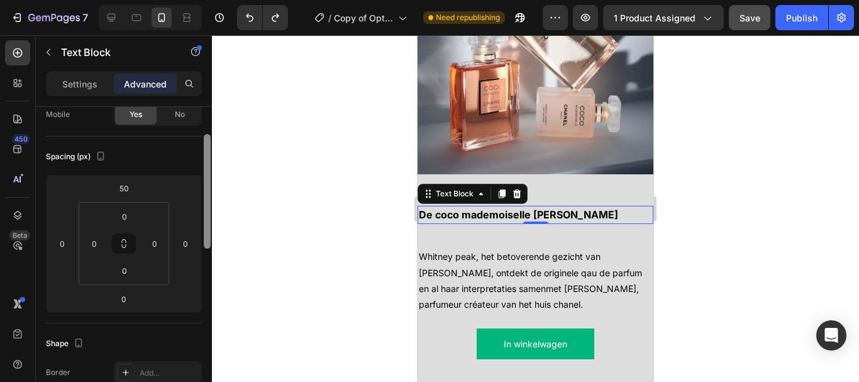
scroll to position [115, 0]
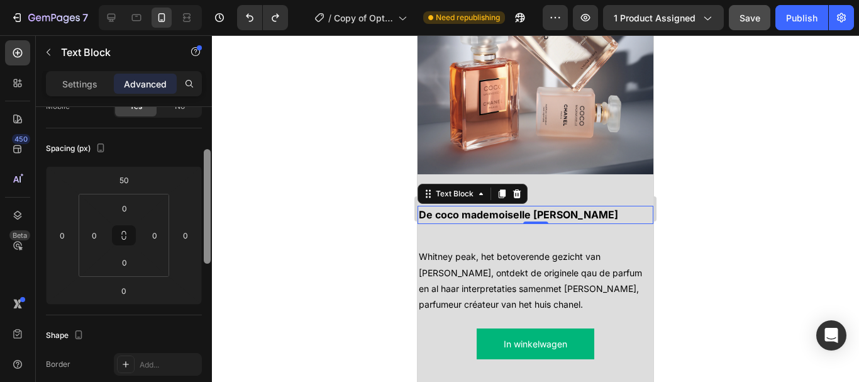
drag, startPoint x: 207, startPoint y: 187, endPoint x: 209, endPoint y: 230, distance: 42.8
click at [209, 230] on div at bounding box center [207, 206] width 7 height 115
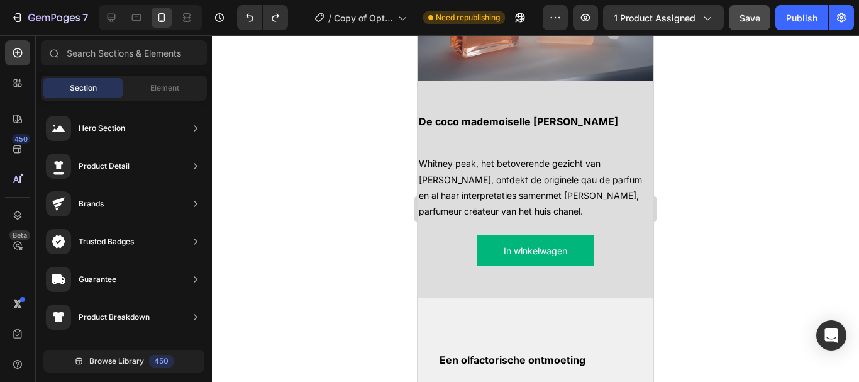
scroll to position [1490, 0]
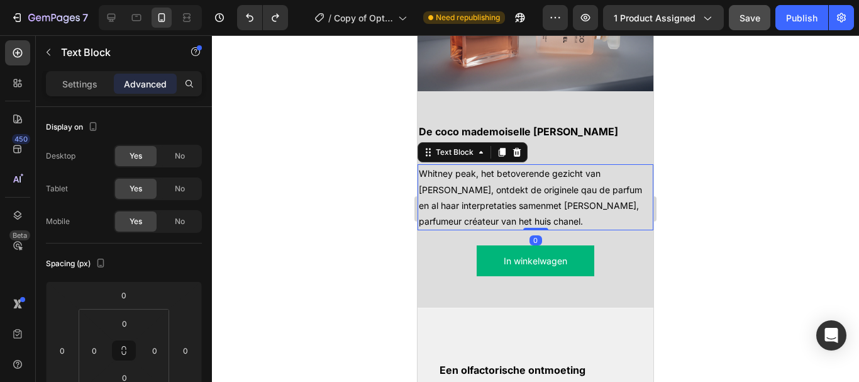
click at [549, 204] on p "Whitney peak, het betoverende gezicht van [PERSON_NAME], ontdekt de originele q…" at bounding box center [535, 197] width 233 height 64
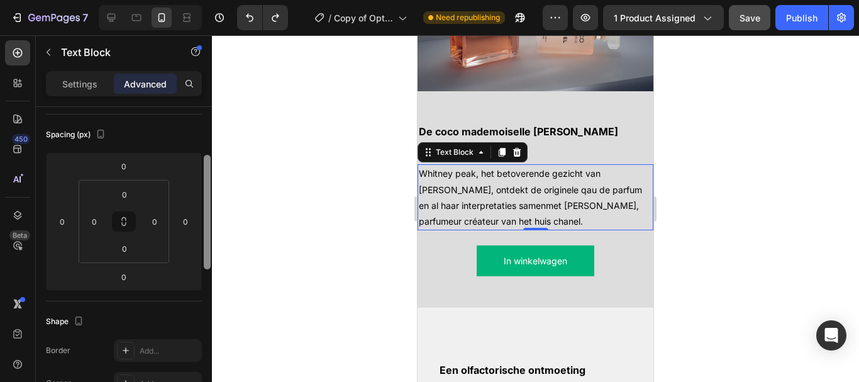
scroll to position [134, 0]
drag, startPoint x: 204, startPoint y: 162, endPoint x: 208, endPoint y: 211, distance: 49.8
click at [208, 211] on div at bounding box center [207, 207] width 7 height 115
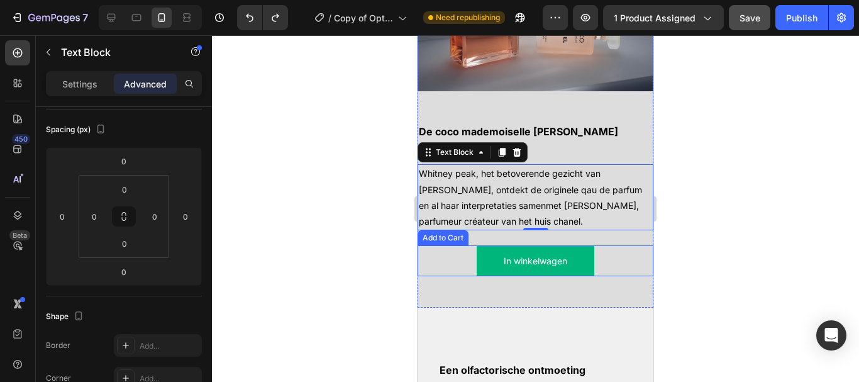
click at [427, 254] on div "In winkelwagen Add to Cart" at bounding box center [536, 260] width 236 height 31
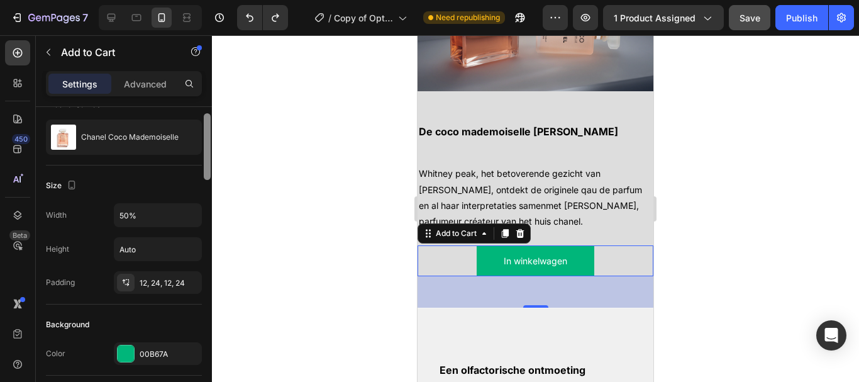
scroll to position [94, 0]
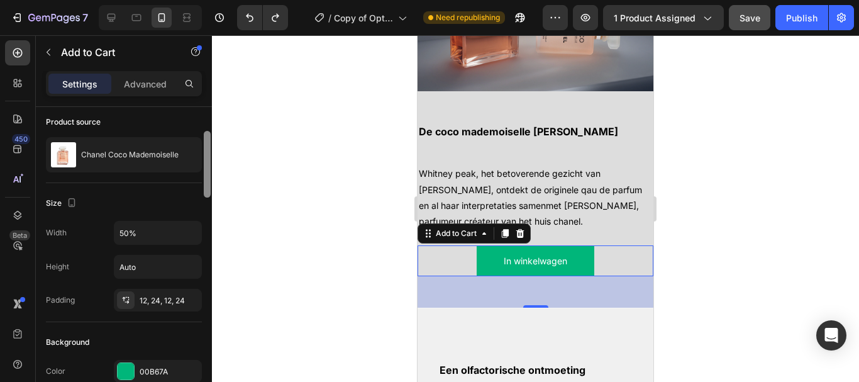
drag, startPoint x: 208, startPoint y: 136, endPoint x: 210, endPoint y: 156, distance: 20.2
click at [210, 156] on div at bounding box center [207, 164] width 7 height 67
click at [155, 87] on p "Advanced" at bounding box center [145, 83] width 43 height 13
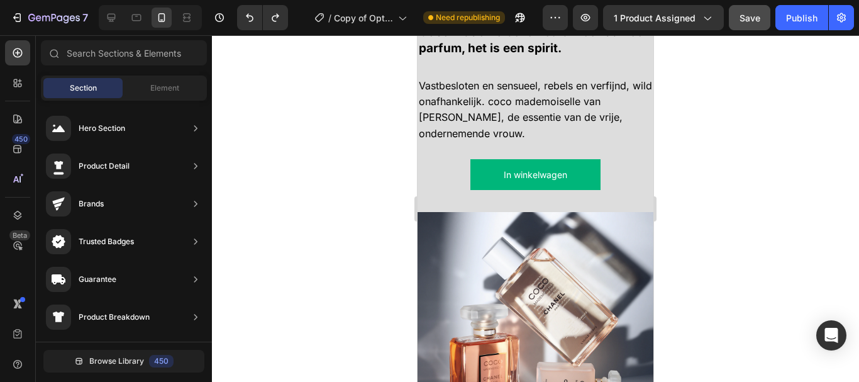
scroll to position [1379, 0]
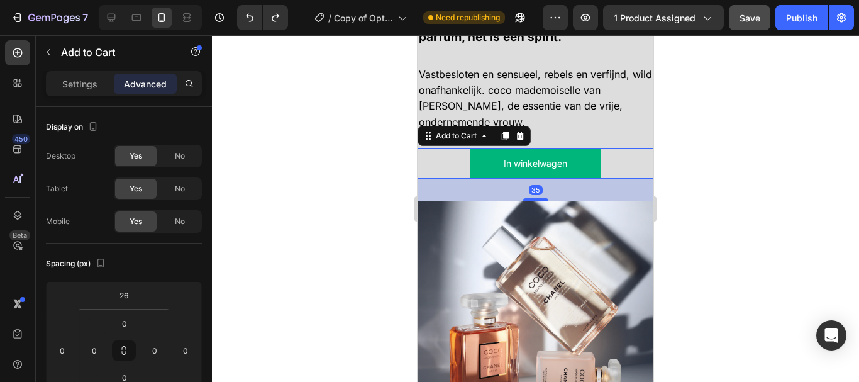
click at [434, 148] on div "In winkelwagen Add to Cart 35" at bounding box center [536, 163] width 236 height 31
click at [140, 0] on html "7 Version history / Copy of Optimized PDP Need republishing Preview 1 product a…" at bounding box center [429, 0] width 859 height 0
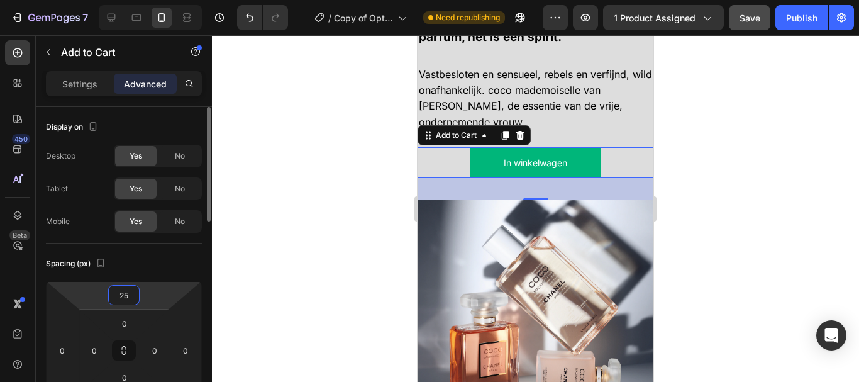
type input "24"
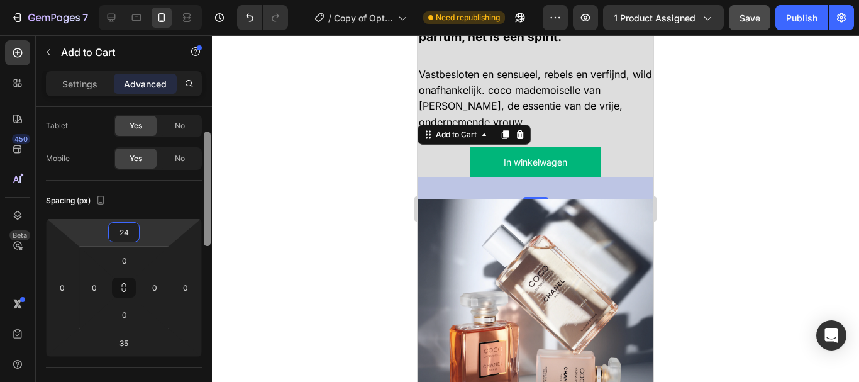
scroll to position [64, 0]
drag, startPoint x: 206, startPoint y: 212, endPoint x: 206, endPoint y: 225, distance: 13.2
click at [206, 225] on div at bounding box center [207, 187] width 7 height 115
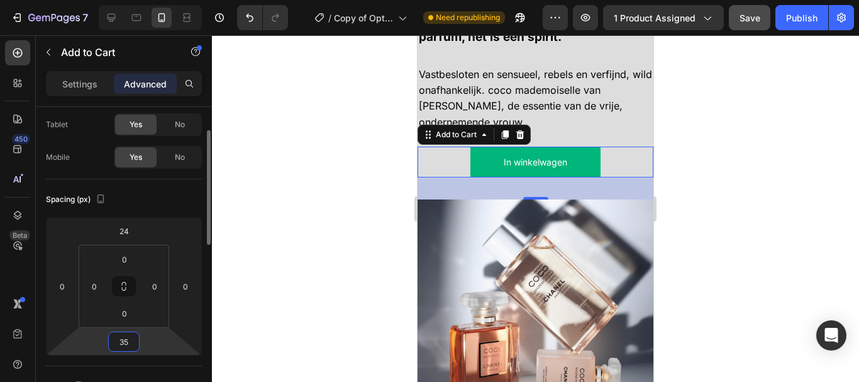
click at [122, 333] on input "35" at bounding box center [123, 341] width 25 height 19
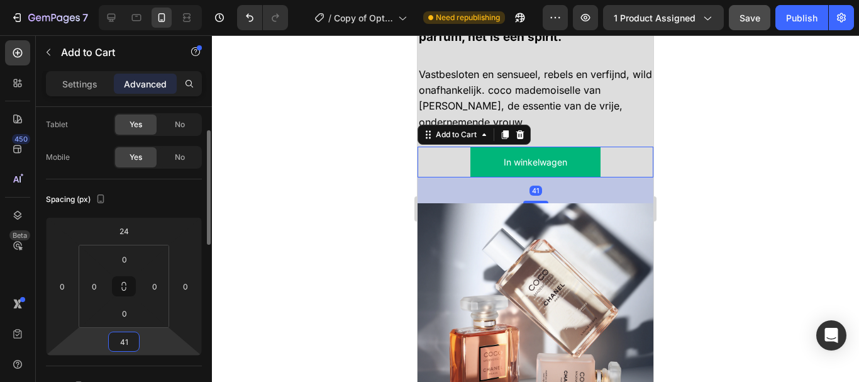
type input "40"
click at [275, 318] on div at bounding box center [535, 208] width 647 height 347
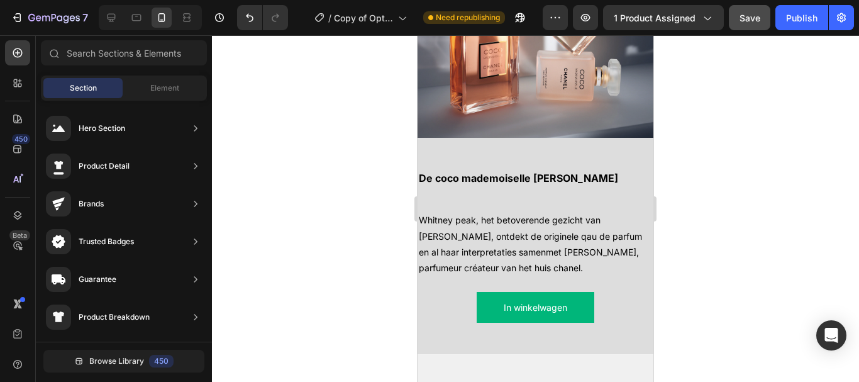
scroll to position [1683, 0]
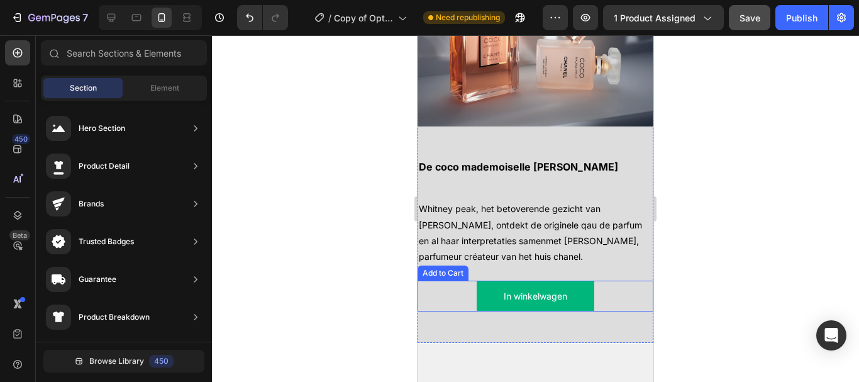
click at [595, 284] on div "In winkelwagen Add to Cart" at bounding box center [536, 296] width 236 height 31
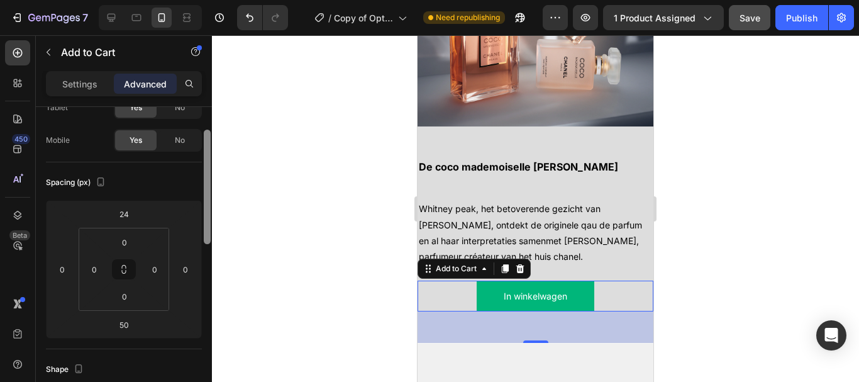
drag, startPoint x: 205, startPoint y: 215, endPoint x: 208, endPoint y: 249, distance: 34.7
click at [208, 244] on div at bounding box center [207, 187] width 7 height 115
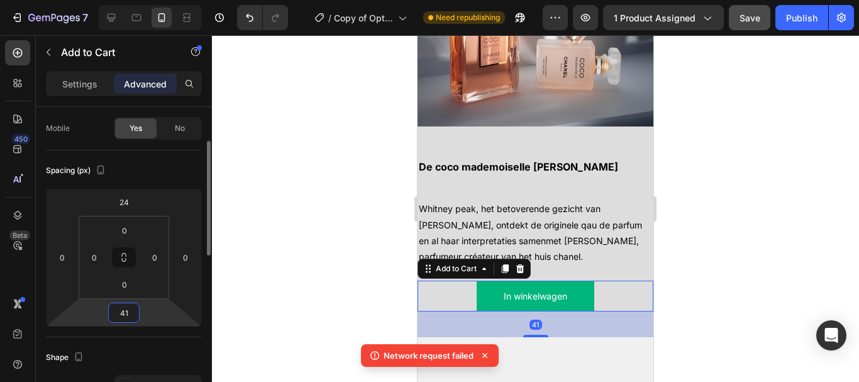
type input "40"
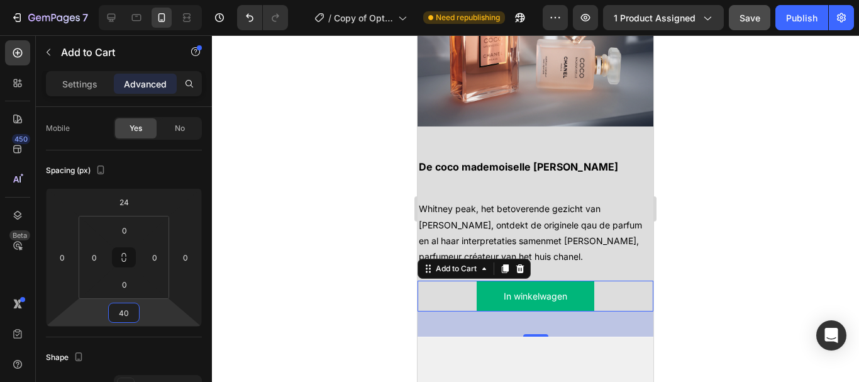
click at [293, 275] on div at bounding box center [535, 208] width 647 height 347
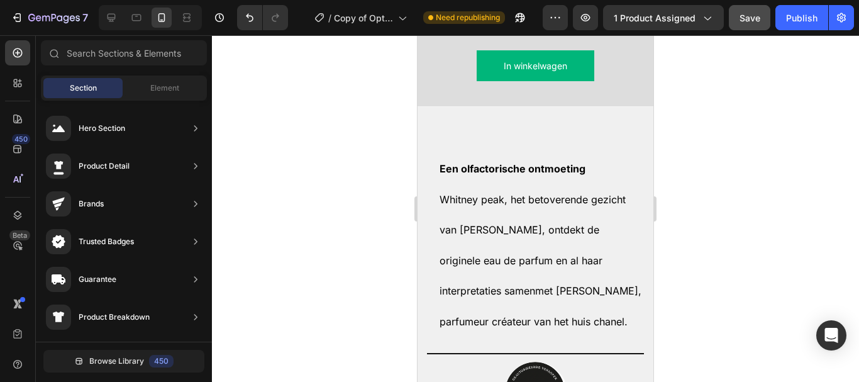
scroll to position [1919, 0]
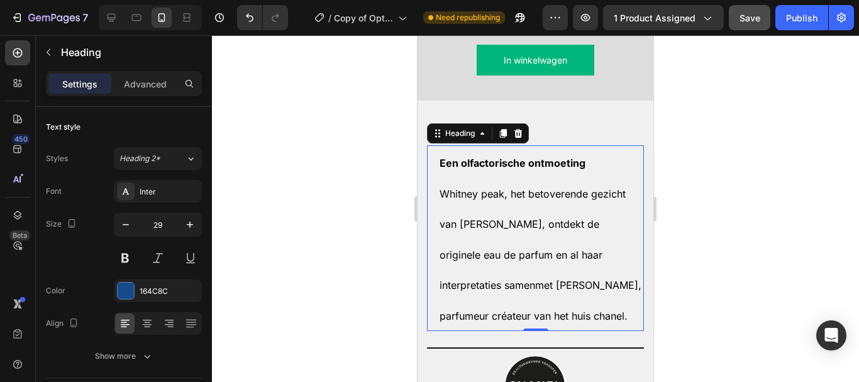
click at [538, 169] on h2 "Een olfactorische ontmoeting [PERSON_NAME] peak, het betoverende gezicht van [P…" at bounding box center [542, 238] width 206 height 186
click at [153, 84] on p "Advanced" at bounding box center [145, 83] width 43 height 13
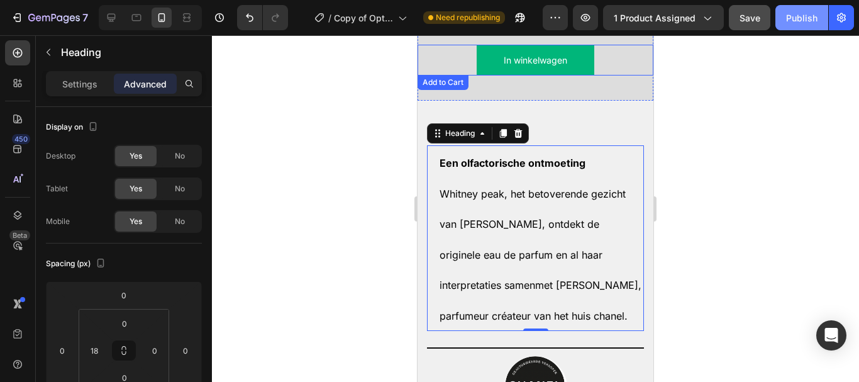
click at [810, 21] on div "Publish" at bounding box center [802, 17] width 31 height 13
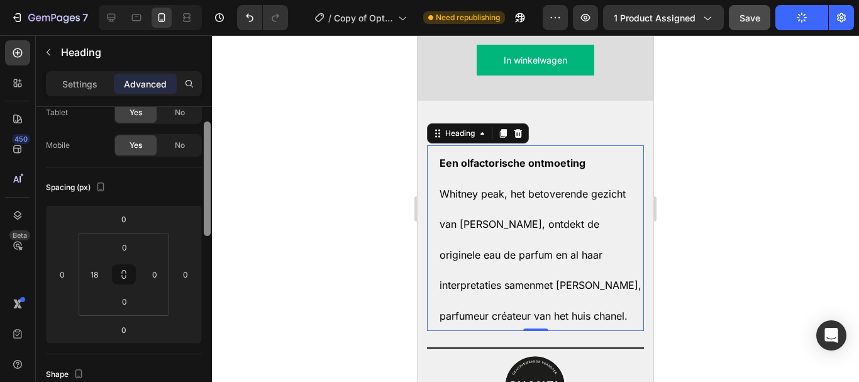
scroll to position [83, 0]
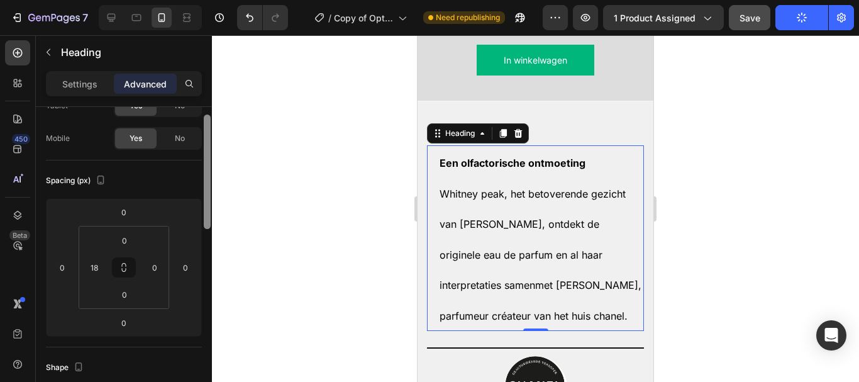
drag, startPoint x: 209, startPoint y: 208, endPoint x: 210, endPoint y: 238, distance: 30.8
click at [210, 229] on div at bounding box center [207, 172] width 7 height 115
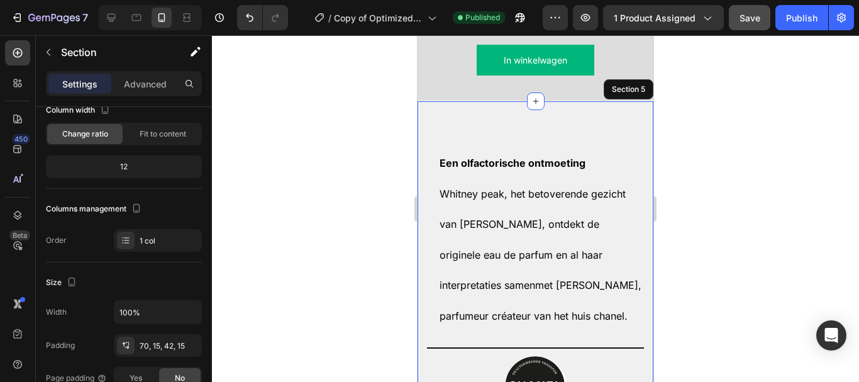
click at [554, 116] on div "Een olfactorische ontmoeting [PERSON_NAME] peak, het betoverende gezicht van [P…" at bounding box center [536, 273] width 236 height 344
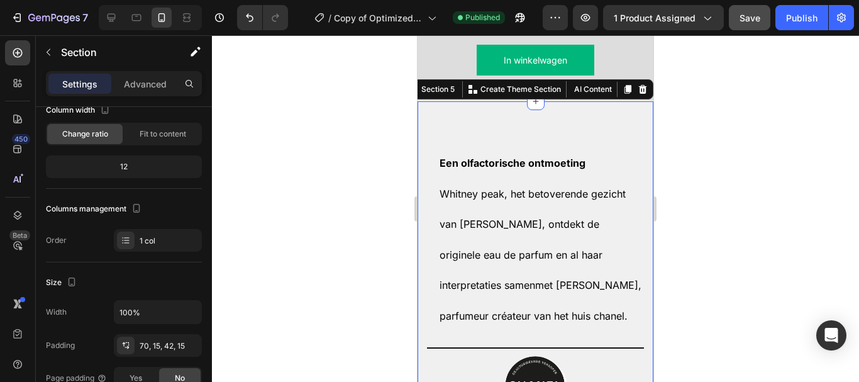
scroll to position [0, 0]
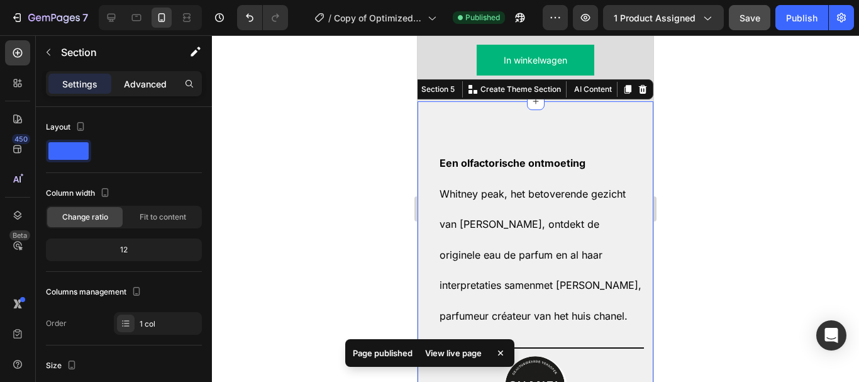
click at [152, 73] on div "Settings Advanced" at bounding box center [124, 83] width 156 height 25
click at [152, 81] on p "Advanced" at bounding box center [145, 83] width 43 height 13
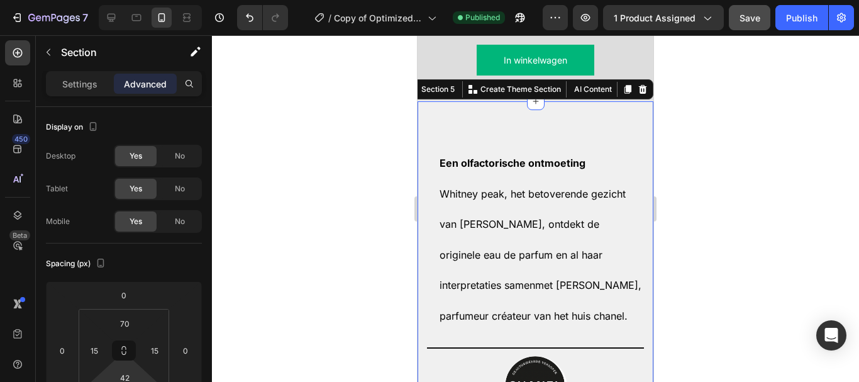
click at [135, 376] on input "42" at bounding box center [124, 377] width 25 height 19
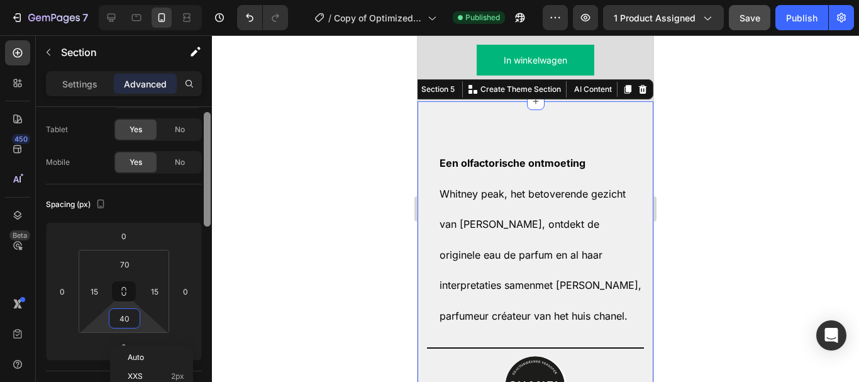
scroll to position [83, 0]
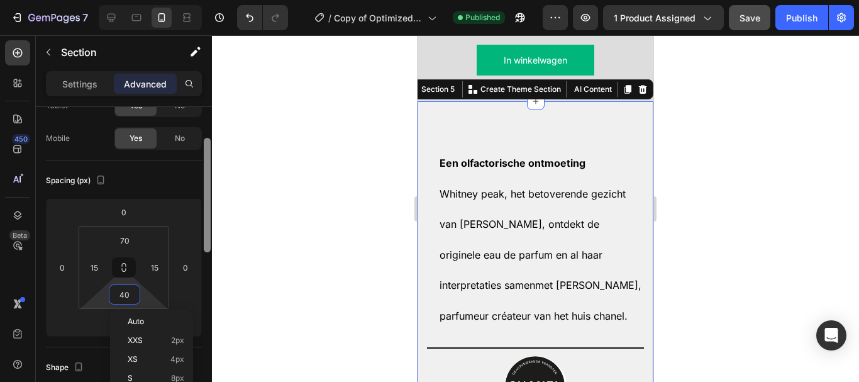
drag, startPoint x: 206, startPoint y: 190, endPoint x: 211, endPoint y: 221, distance: 31.2
click at [210, 221] on div at bounding box center [207, 195] width 7 height 115
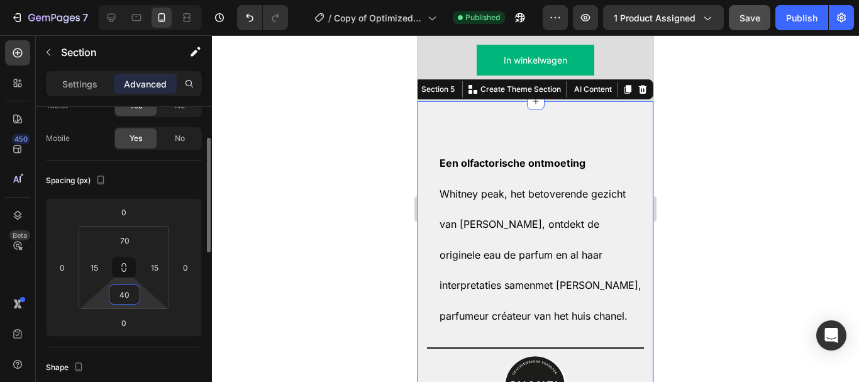
click at [125, 288] on input "40" at bounding box center [124, 294] width 25 height 19
type input "38"
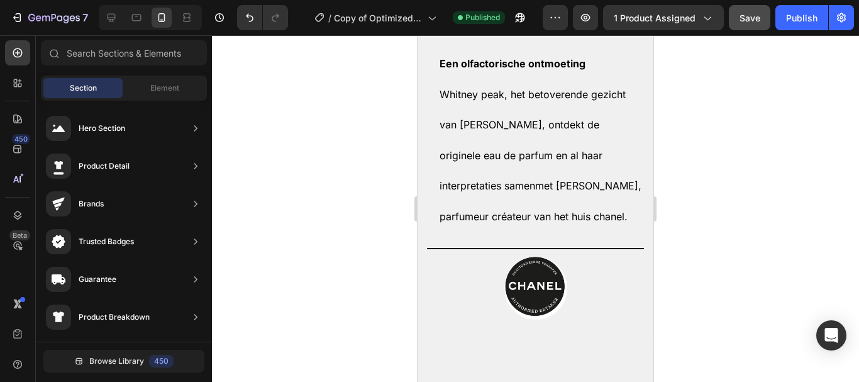
scroll to position [1992, 0]
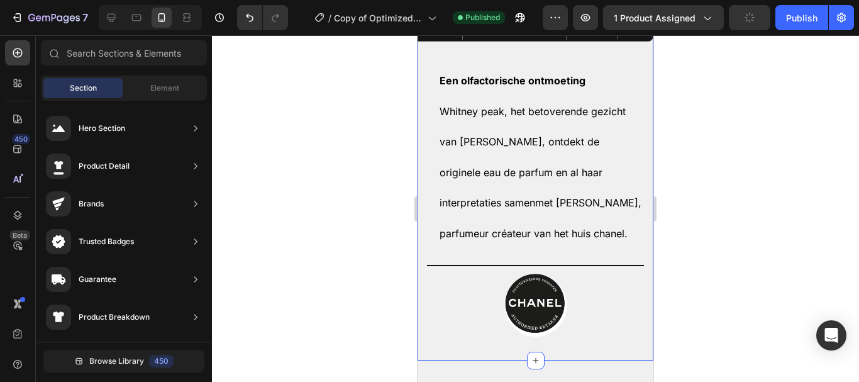
click at [575, 52] on div "Een olfactorische ontmoeting [PERSON_NAME] peak, het betoverende gezicht van [P…" at bounding box center [536, 190] width 236 height 342
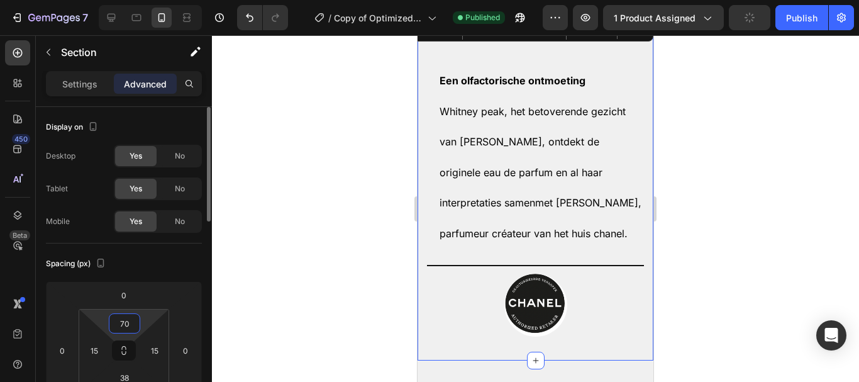
click at [120, 322] on input "70" at bounding box center [124, 323] width 25 height 19
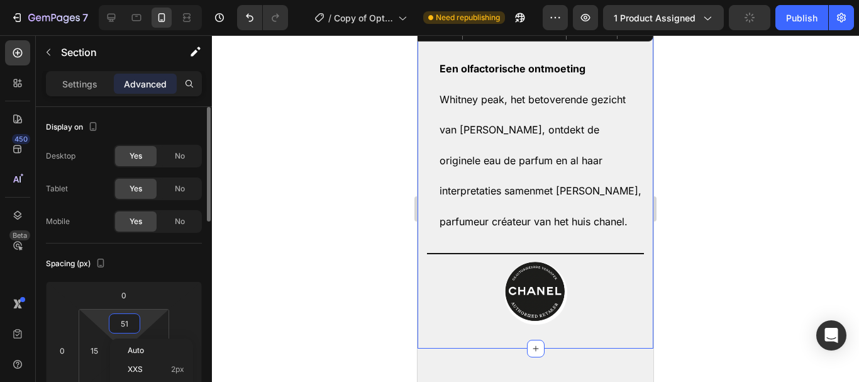
type input "50"
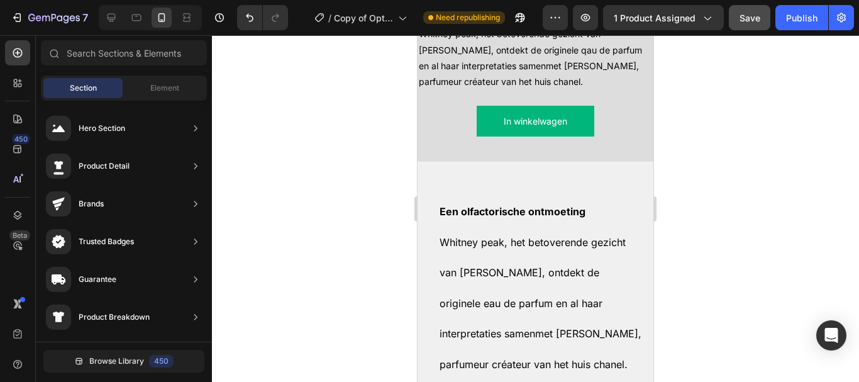
scroll to position [1864, 0]
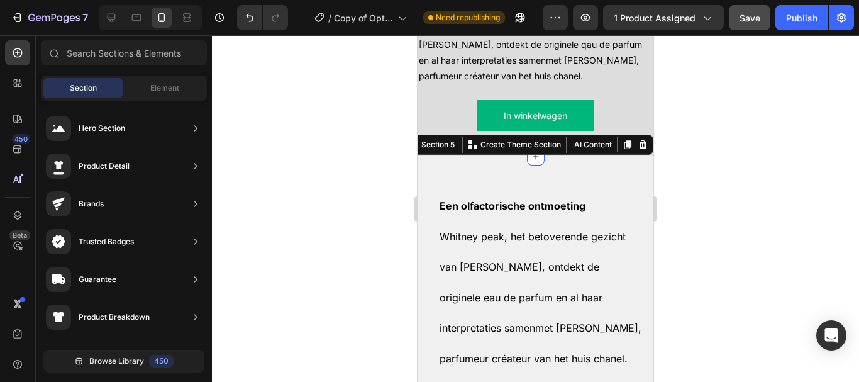
click at [505, 170] on div "Een olfactorische ontmoeting [PERSON_NAME] peak, het betoverende gezicht van [P…" at bounding box center [536, 321] width 236 height 329
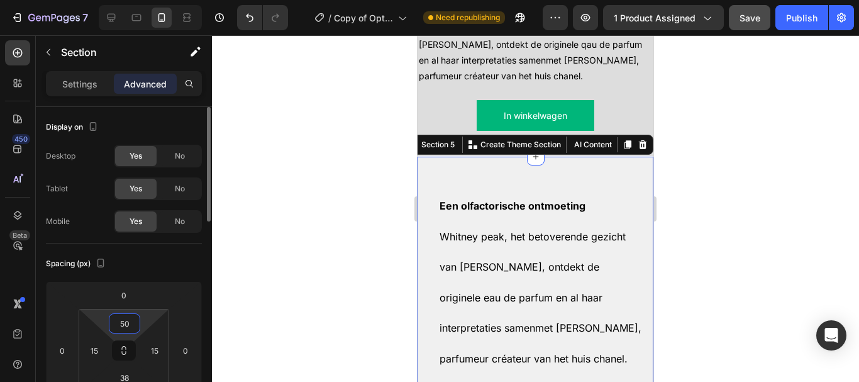
click at [130, 324] on input "50" at bounding box center [124, 323] width 25 height 19
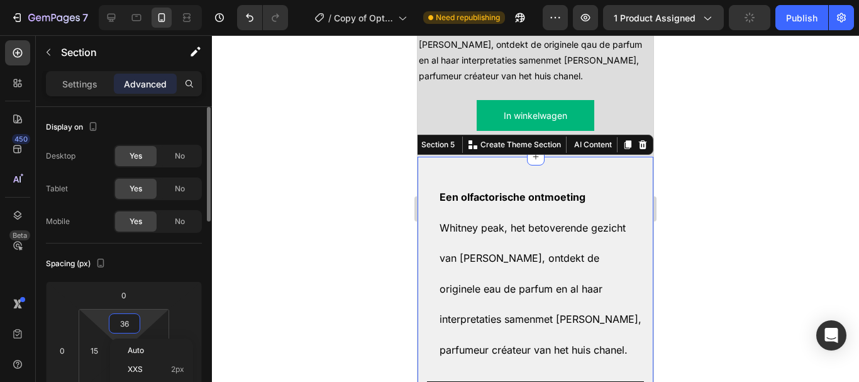
type input "35"
click at [342, 244] on div at bounding box center [535, 208] width 647 height 347
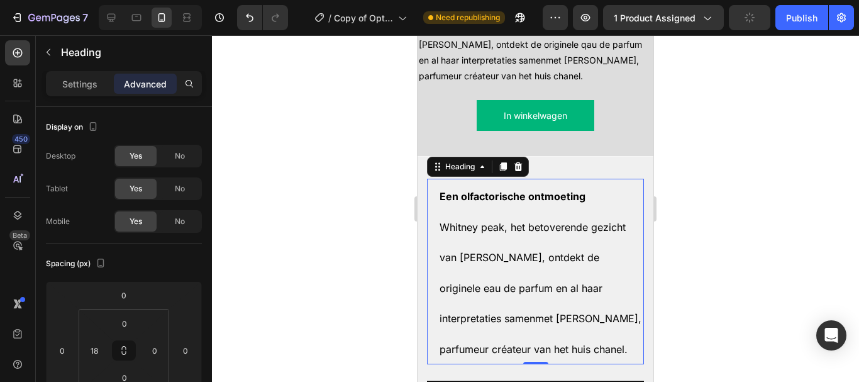
click at [459, 193] on strong "Een olfactorische ontmoeting" at bounding box center [513, 196] width 146 height 13
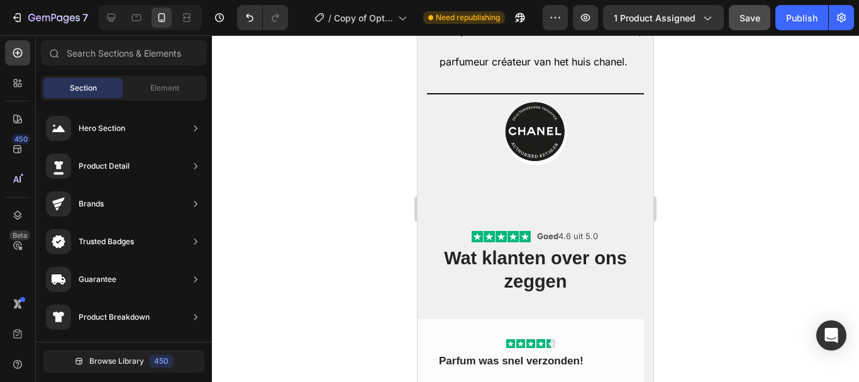
scroll to position [2169, 0]
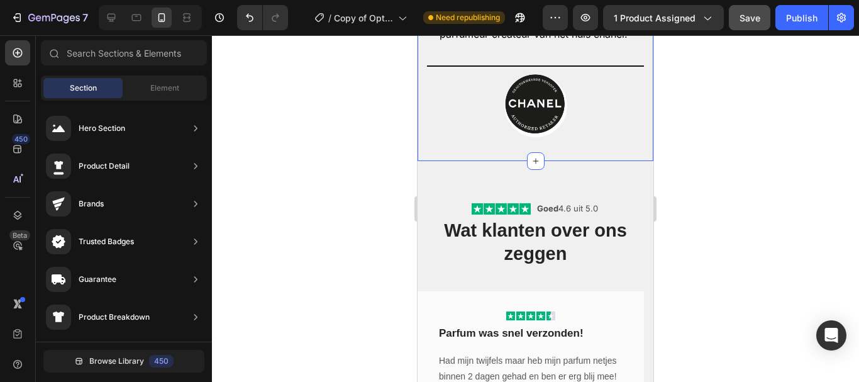
click at [564, 143] on div "⁠⁠⁠⁠⁠⁠⁠ Een olfactorische ontmoeting [PERSON_NAME] peak, het betoverende gezich…" at bounding box center [536, 1] width 236 height 320
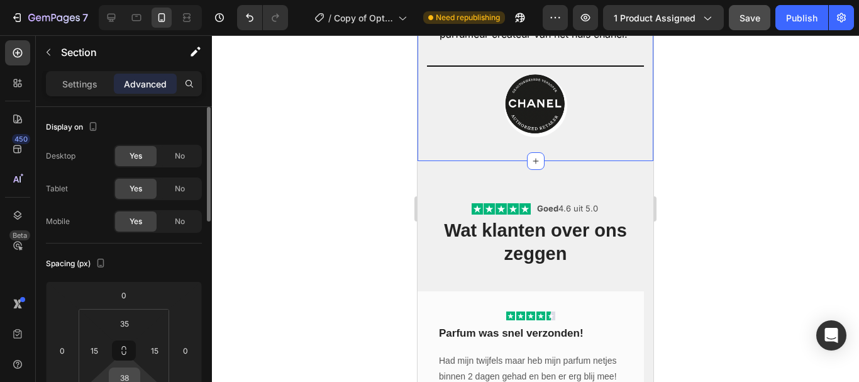
click at [135, 376] on input "38" at bounding box center [124, 377] width 25 height 19
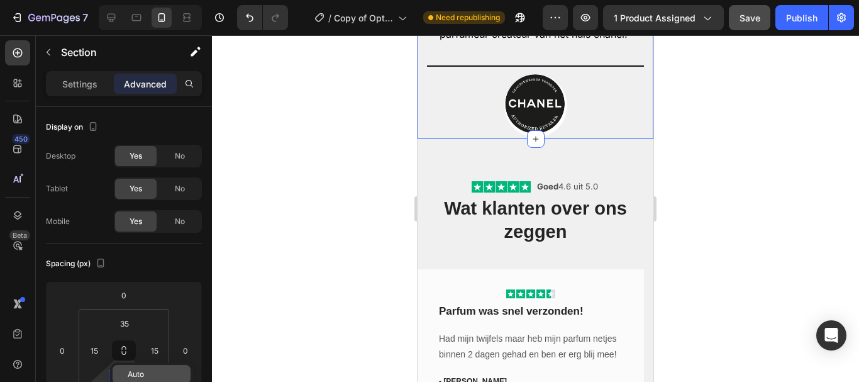
type input "2"
click at [265, 303] on div at bounding box center [535, 208] width 647 height 347
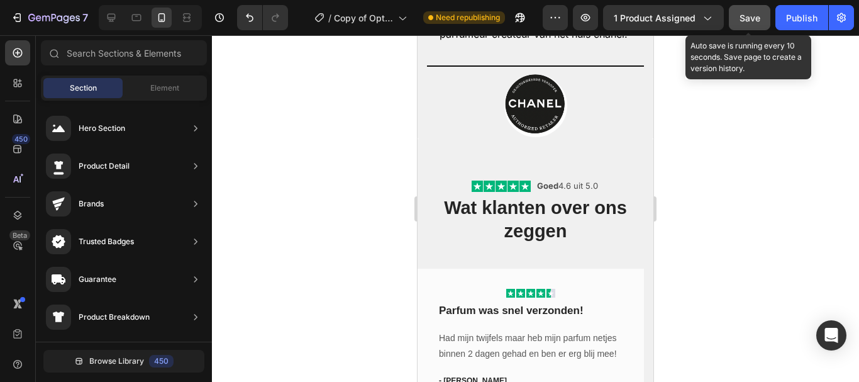
click at [745, 12] on button "Save" at bounding box center [750, 17] width 42 height 25
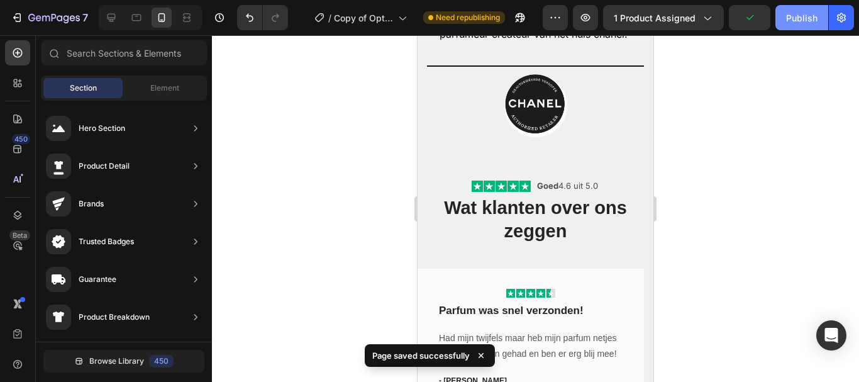
click at [801, 21] on div "Publish" at bounding box center [802, 17] width 31 height 13
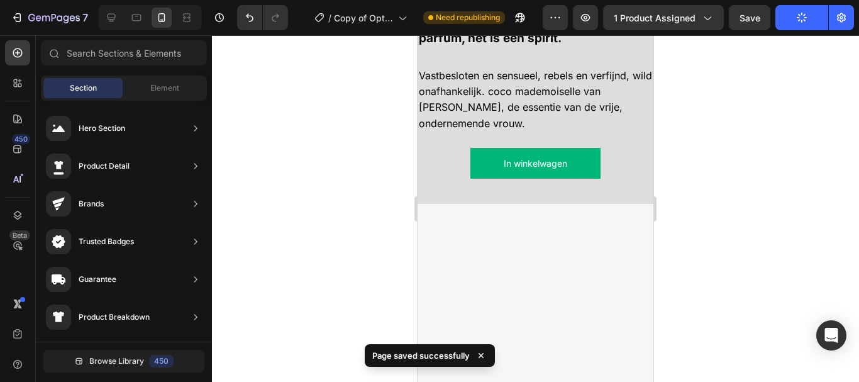
scroll to position [1017, 0]
